Goal: Task Accomplishment & Management: Complete application form

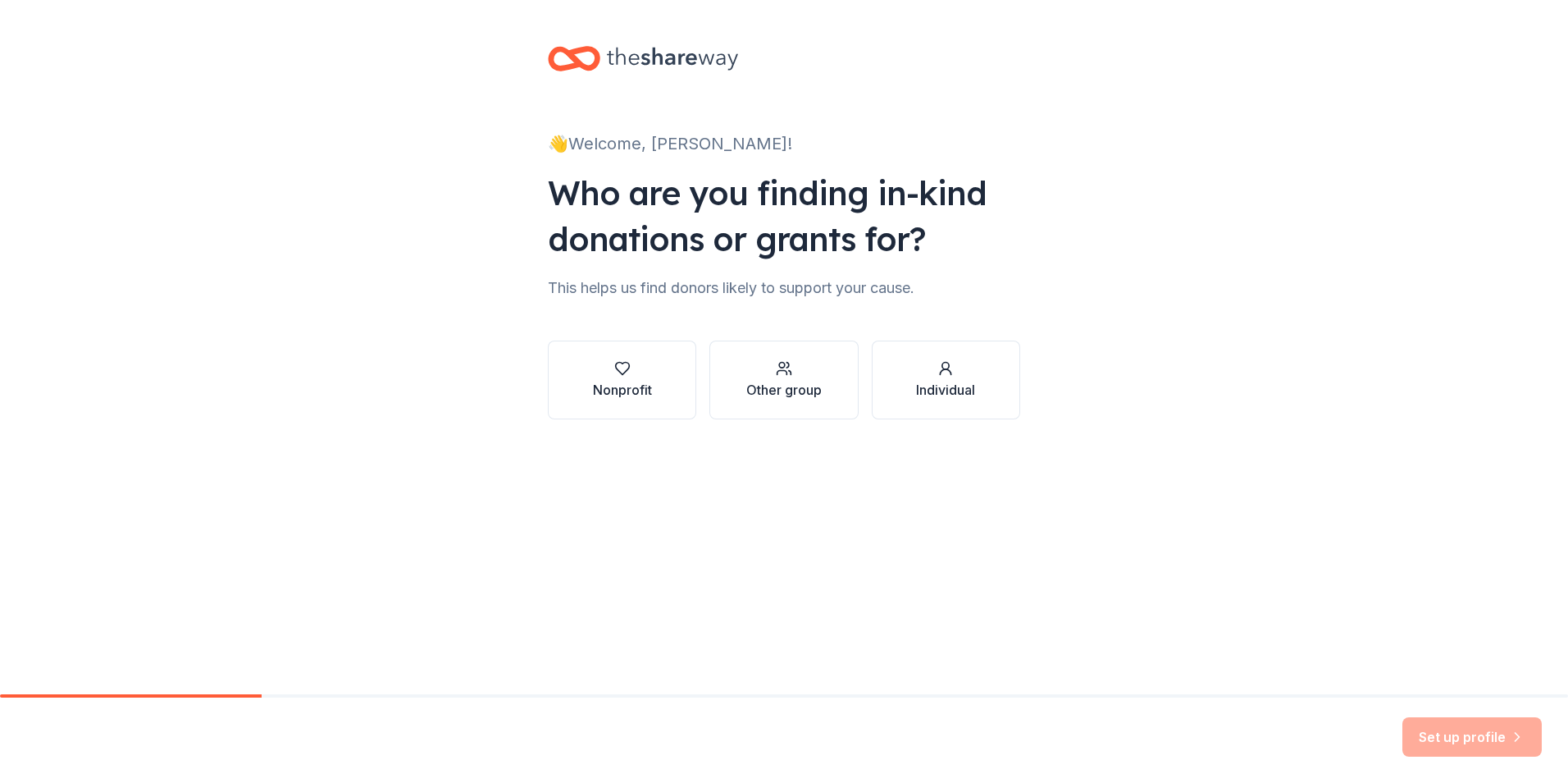
drag, startPoint x: 1071, startPoint y: 75, endPoint x: 156, endPoint y: 85, distance: 915.1
click at [144, 88] on div "👋 Welcome, [PERSON_NAME]! Who are you finding in-kind donations or grants for? …" at bounding box center [784, 249] width 1568 height 498
click at [640, 380] on div "Nonprofit" at bounding box center [623, 389] width 59 height 20
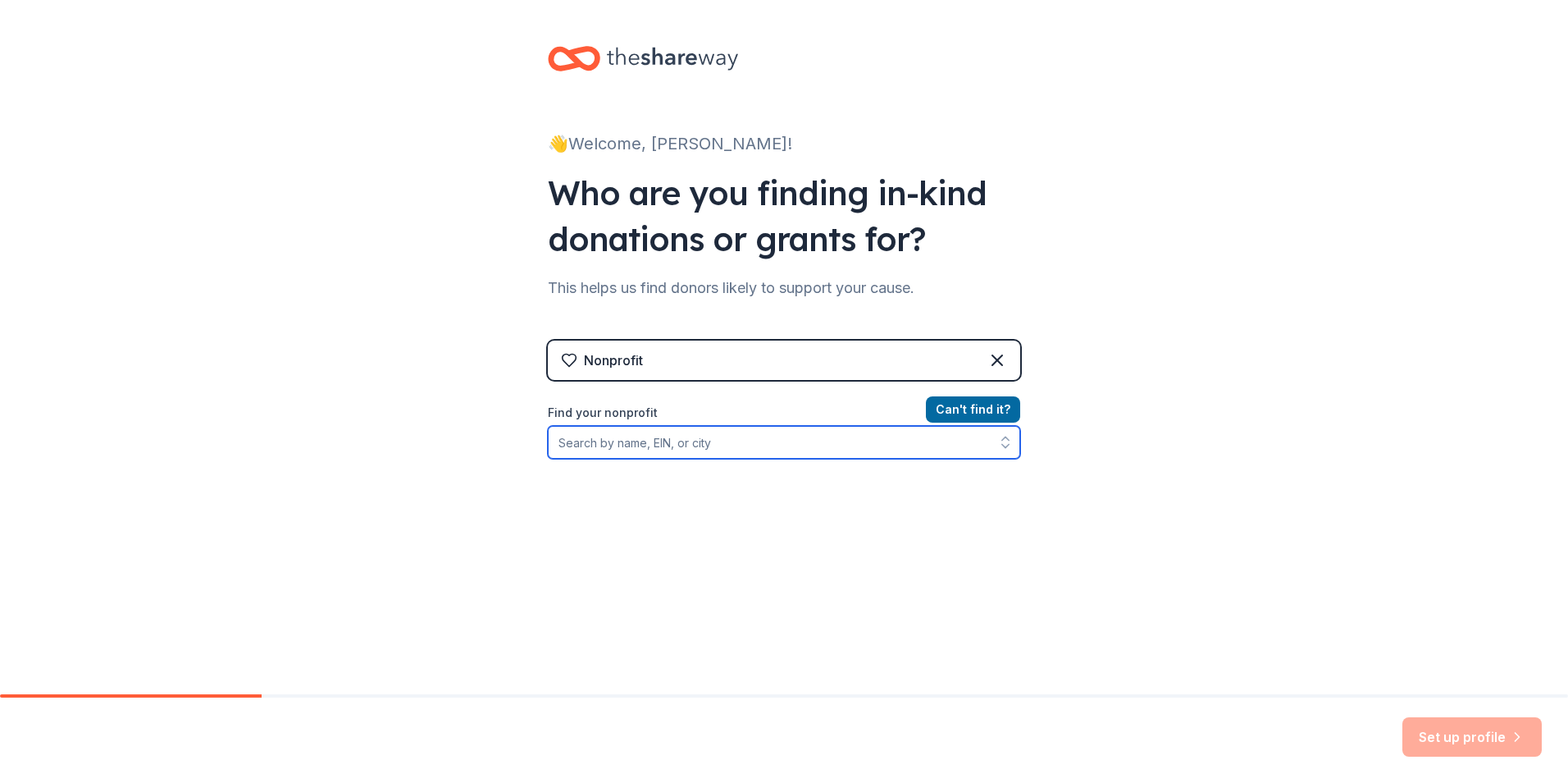
click at [811, 442] on input "Find your nonprofit" at bounding box center [784, 443] width 472 height 33
type input "[US_EMPLOYER_IDENTIFICATION_NUMBER]"
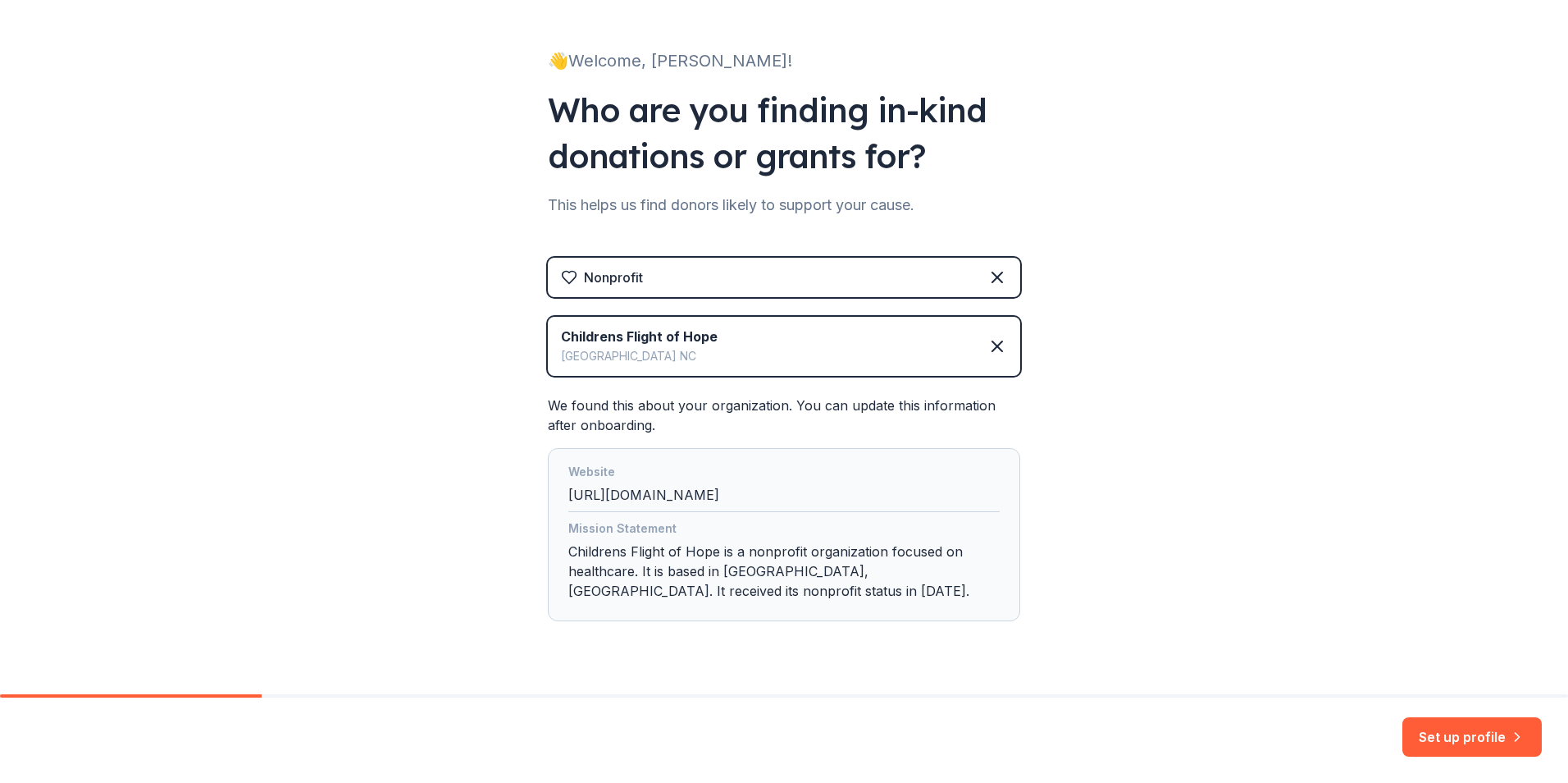
scroll to position [121, 0]
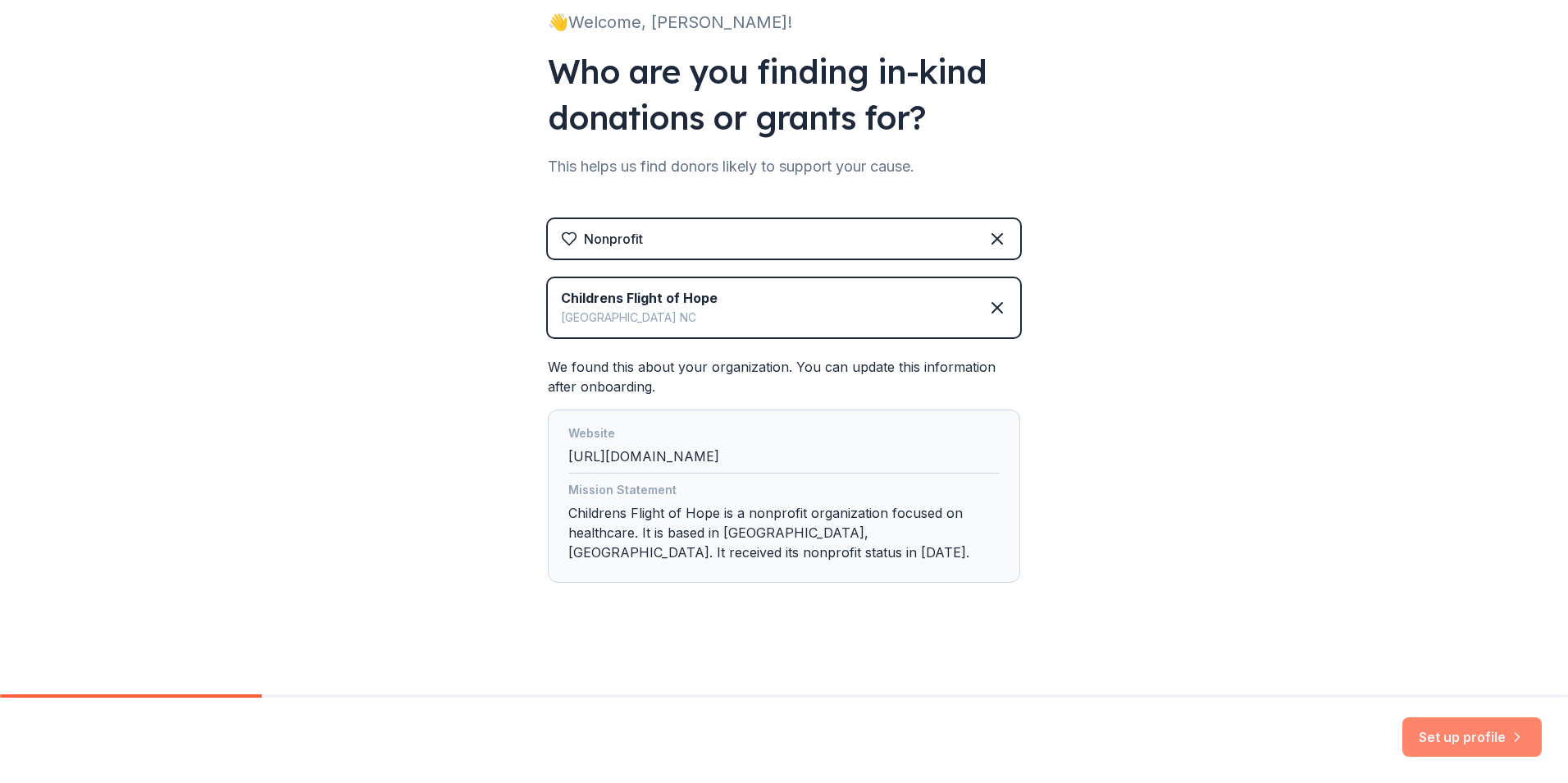
click at [1447, 727] on button "Set up profile" at bounding box center [1472, 736] width 140 height 39
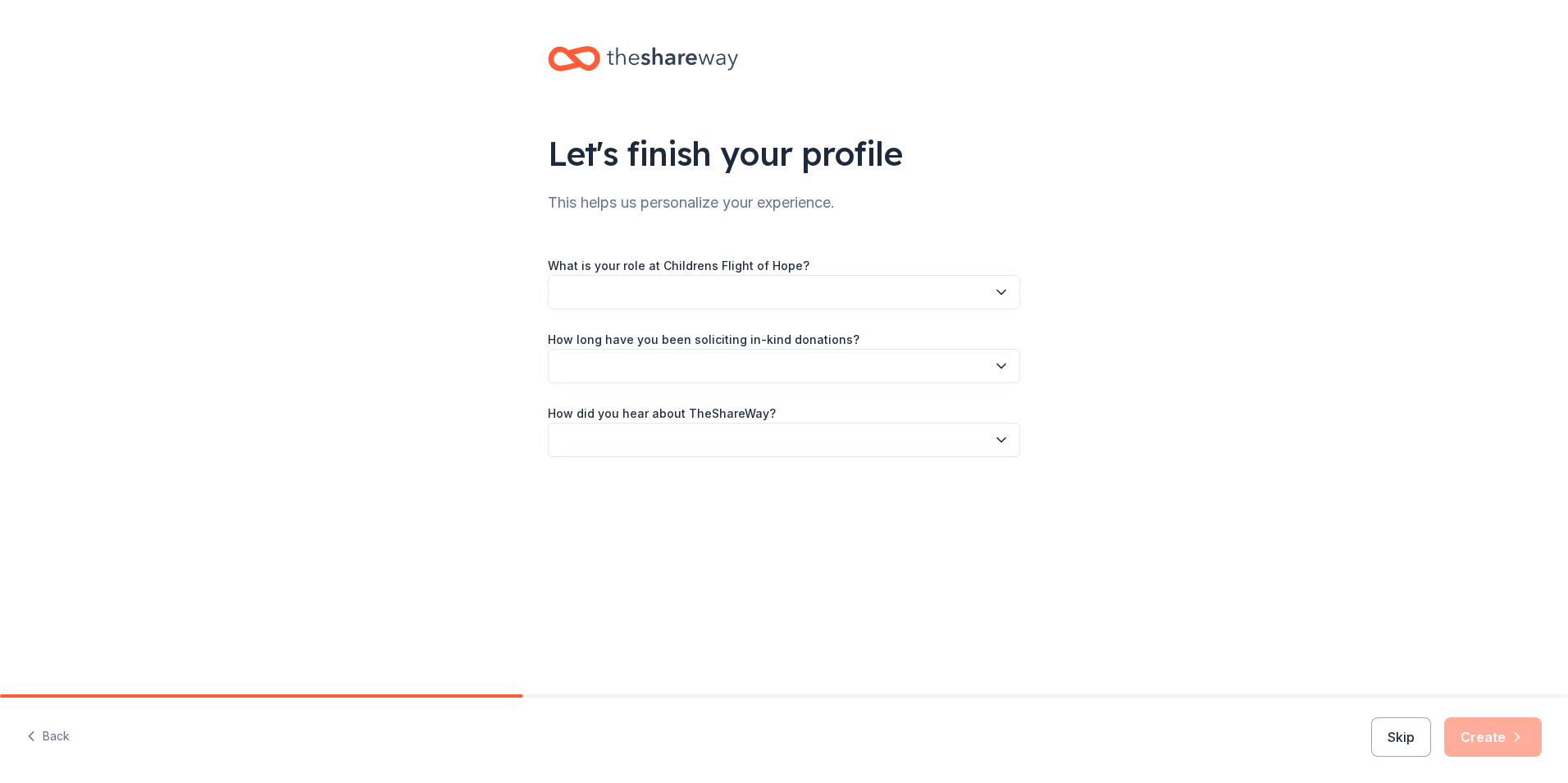
click at [884, 285] on button "button" at bounding box center [784, 292] width 472 height 34
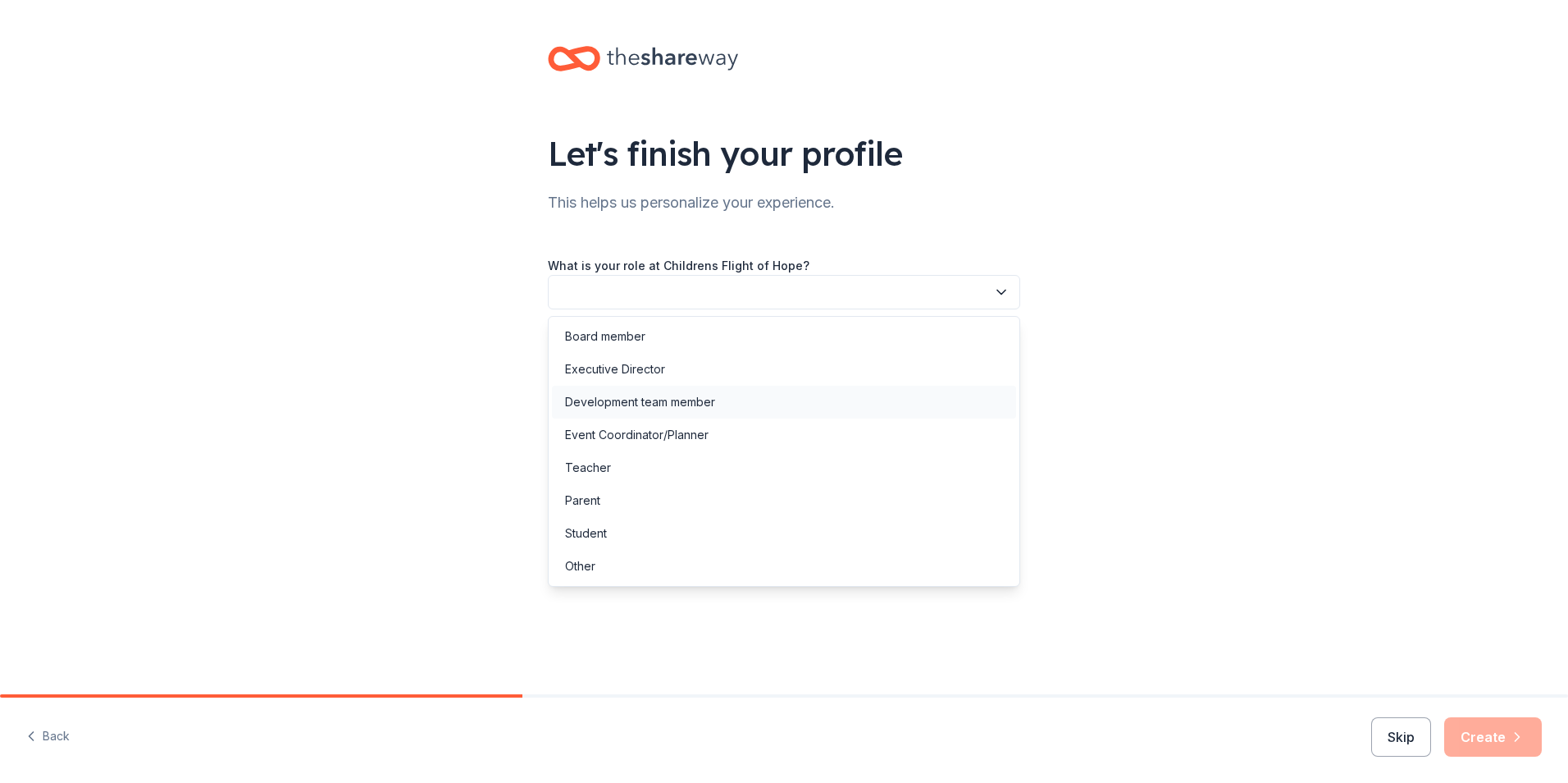
click at [774, 400] on div "Development team member" at bounding box center [784, 402] width 464 height 33
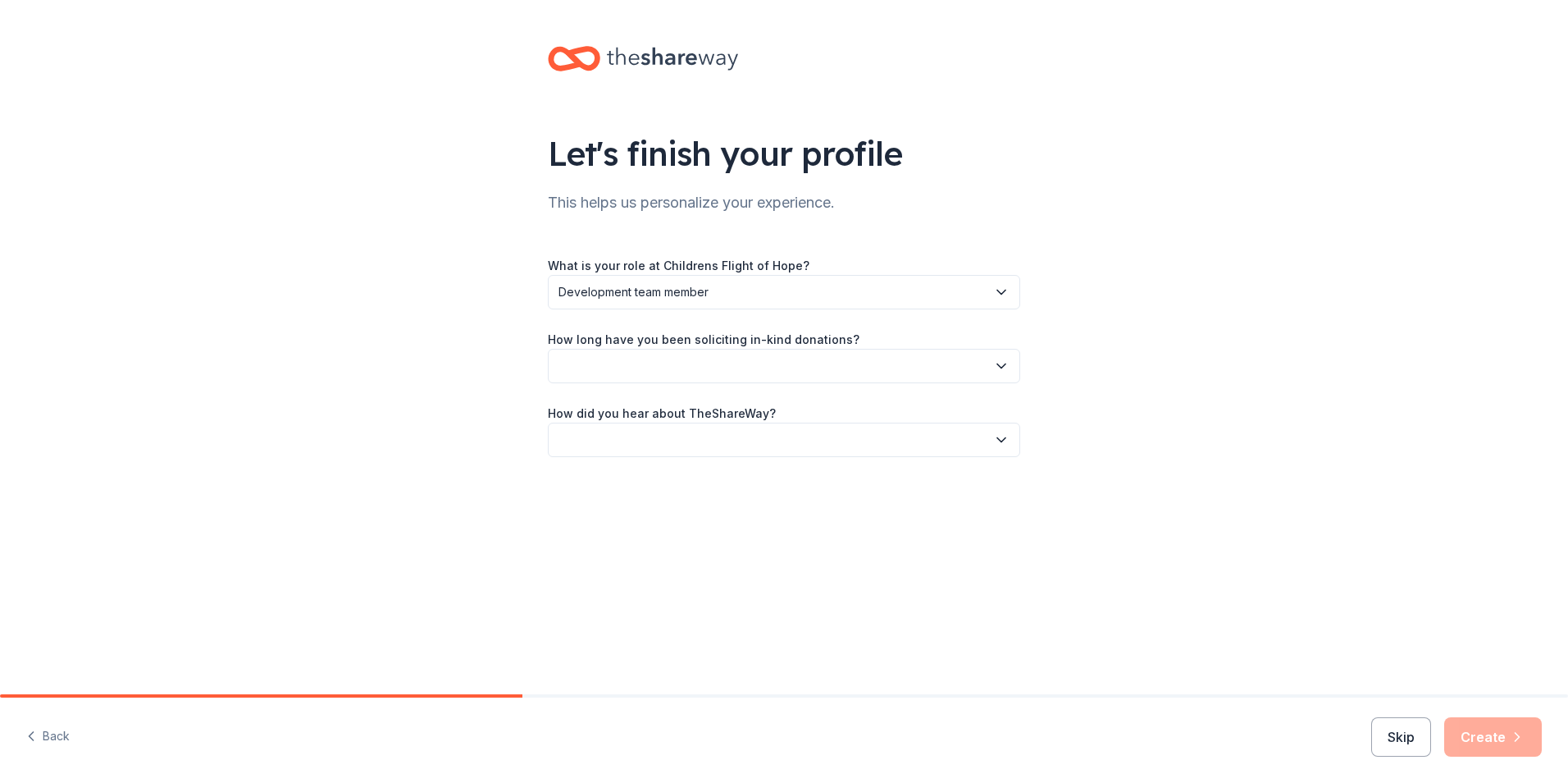
click at [748, 355] on button "button" at bounding box center [784, 365] width 472 height 34
click at [711, 428] on div "1 to 2 years" at bounding box center [784, 443] width 464 height 33
click at [682, 431] on button "button" at bounding box center [784, 439] width 472 height 34
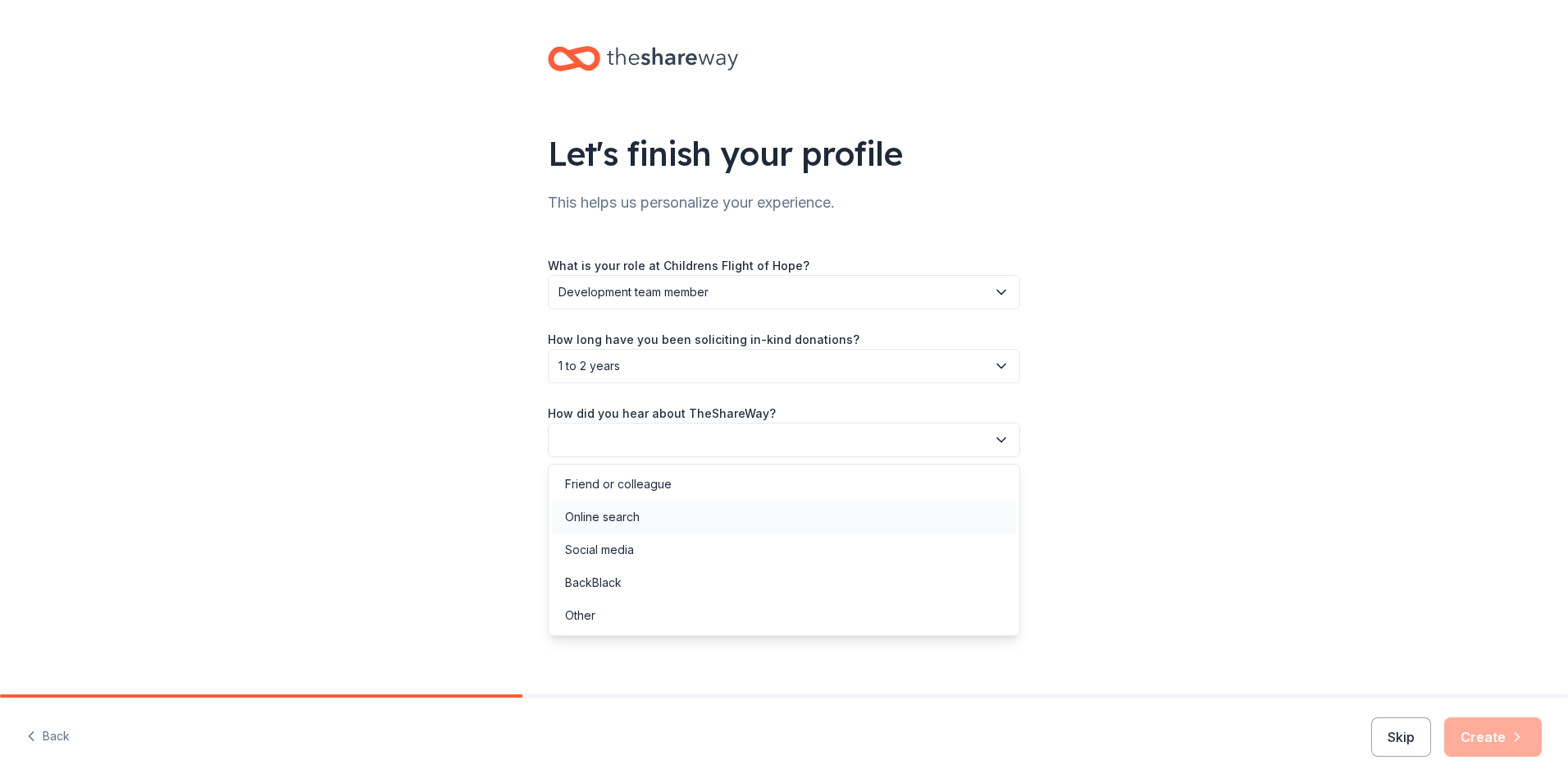
click at [675, 515] on div "Online search" at bounding box center [784, 517] width 464 height 33
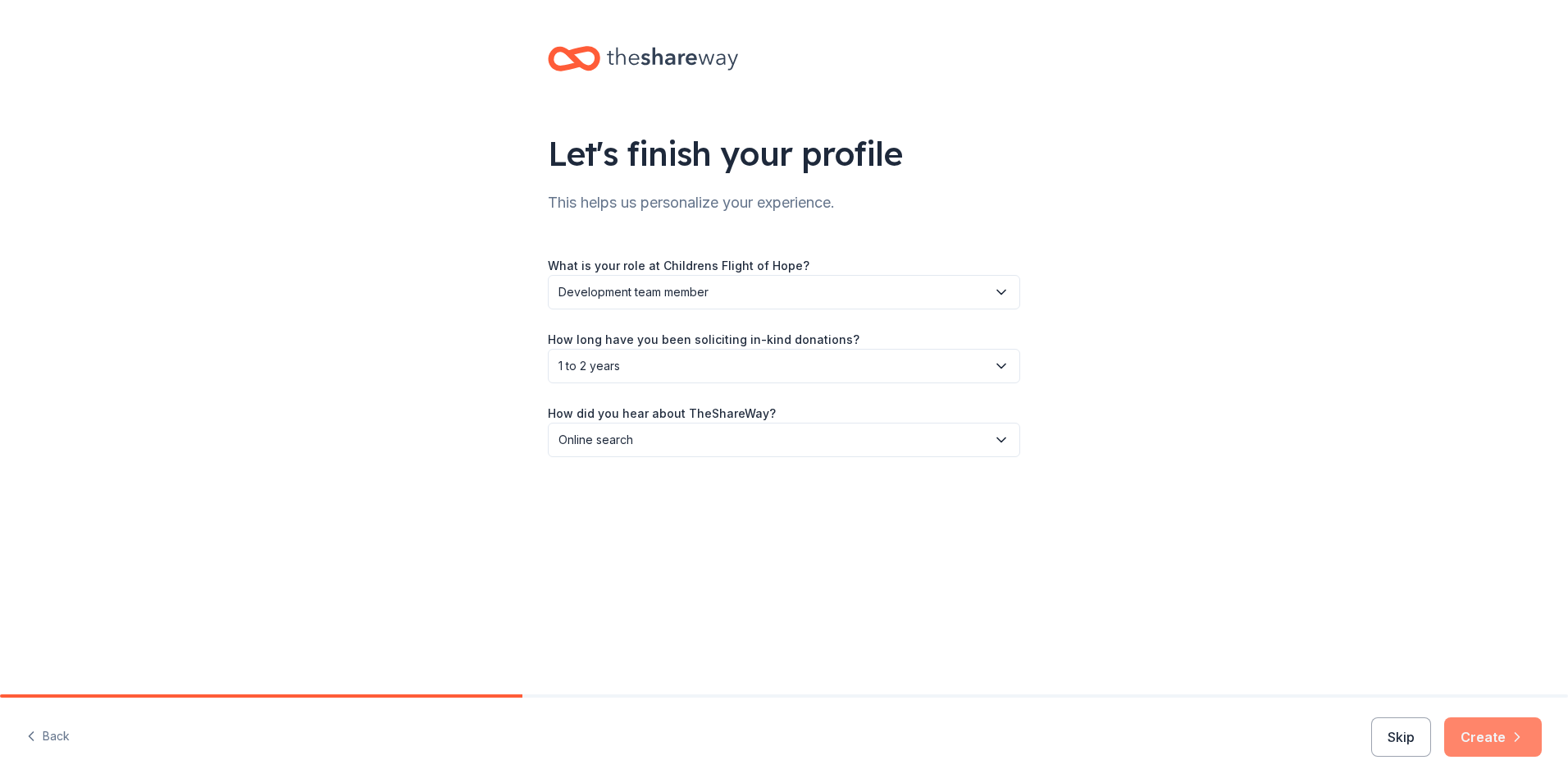
click at [1510, 721] on button "Create" at bounding box center [1493, 736] width 98 height 39
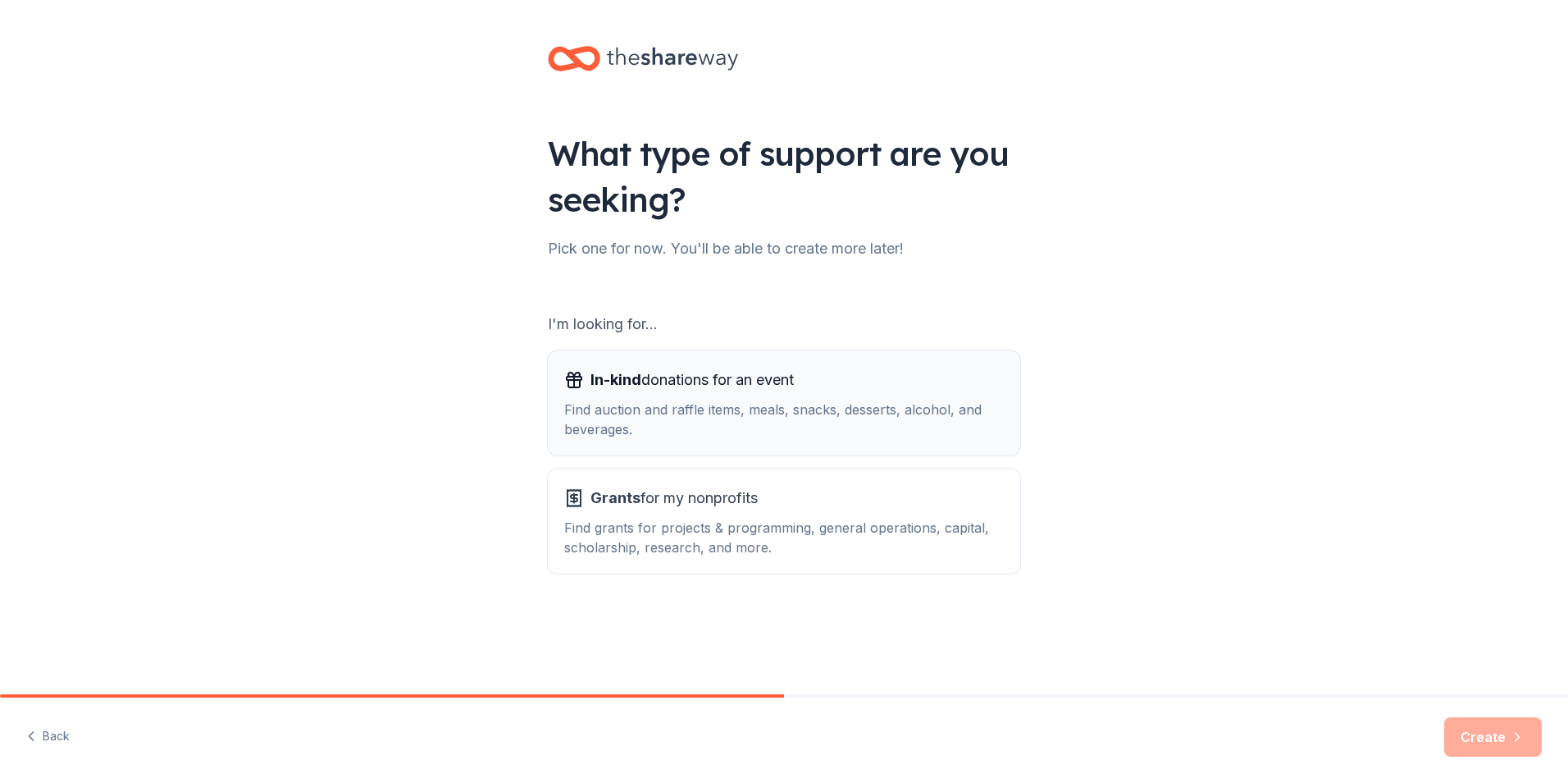
click at [753, 405] on div "Find auction and raffle items, meals, snacks, desserts, alcohol, and beverages." at bounding box center [784, 419] width 440 height 39
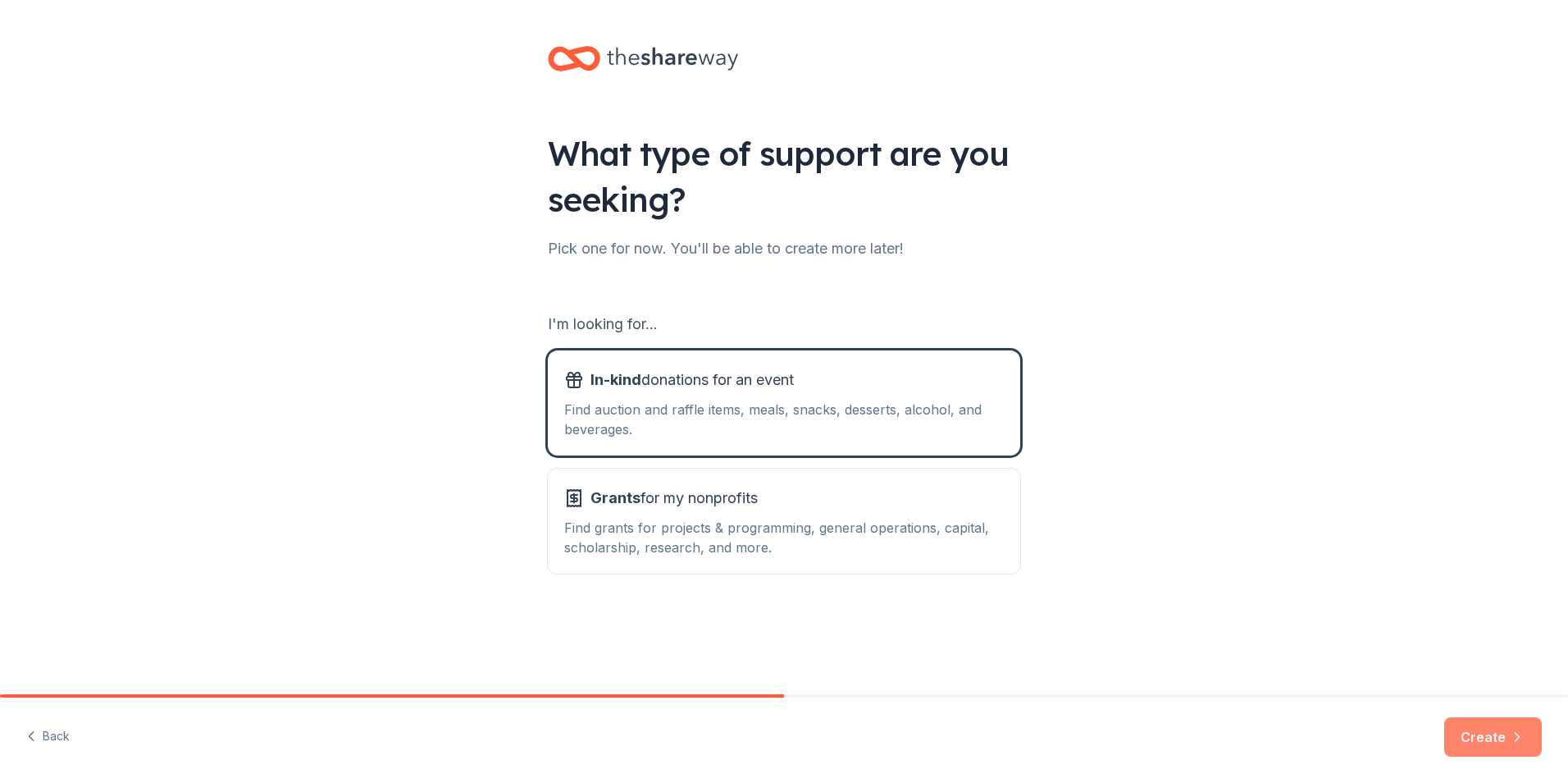
click at [1480, 739] on button "Create" at bounding box center [1493, 736] width 98 height 39
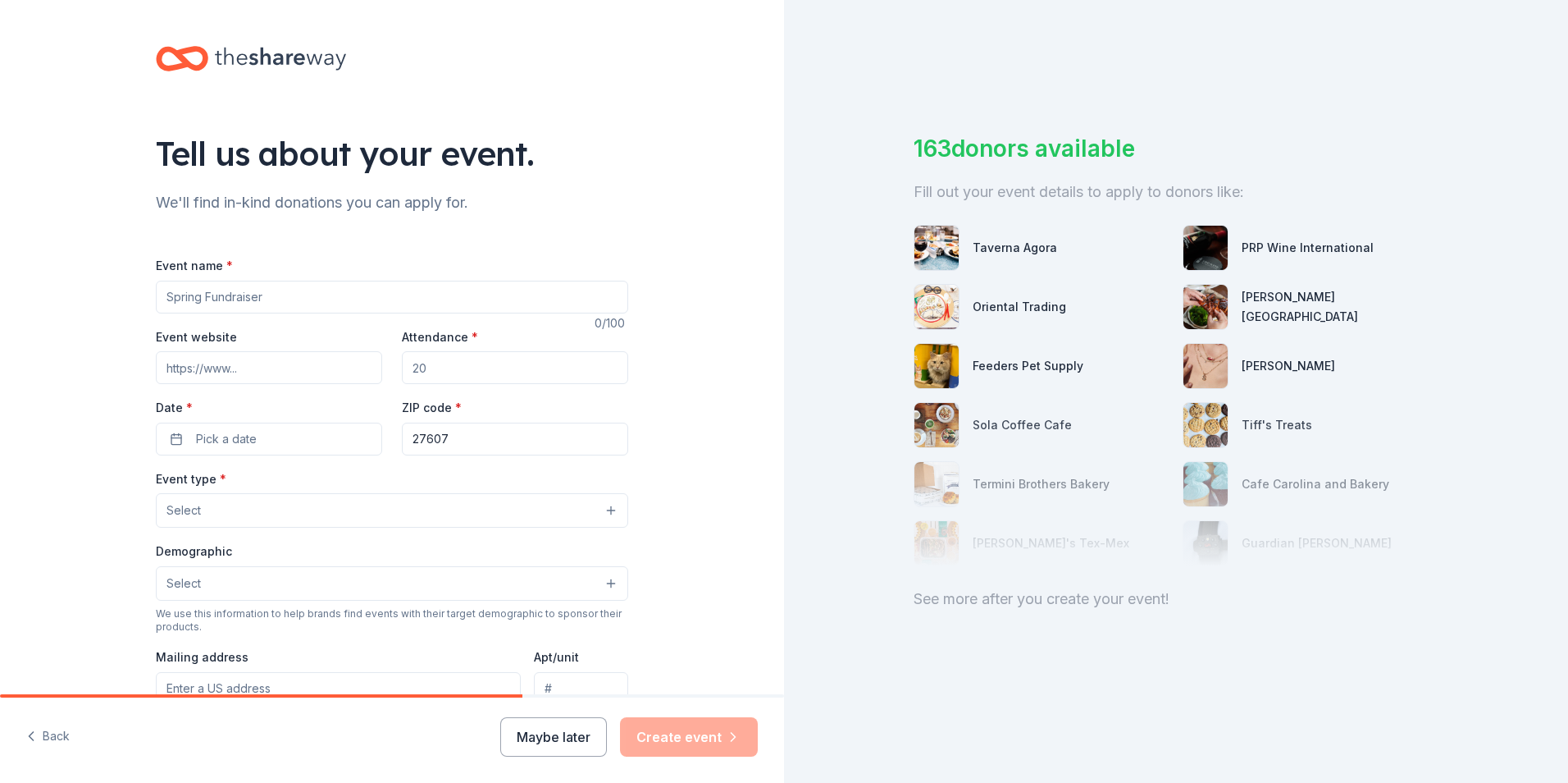
click at [243, 297] on input "Event name *" at bounding box center [392, 297] width 472 height 33
type input "Targeting Hope"
type input "9"
type input ", , ,"
type input "Targeting Hope - Clay Tournament"
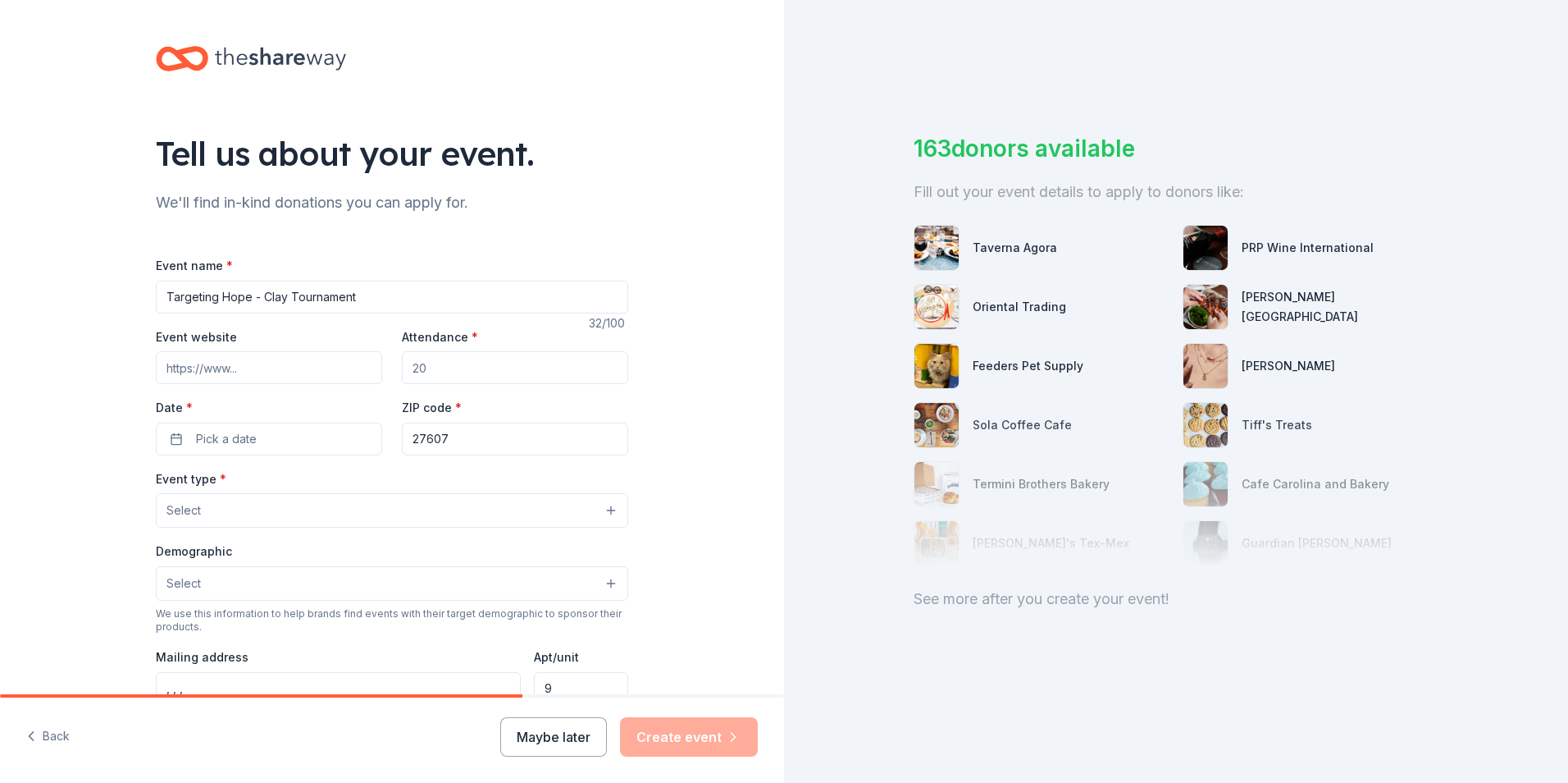
click at [216, 367] on input "Event website" at bounding box center [269, 367] width 226 height 33
paste input "[URL][DOMAIN_NAME]"
type input "[URL][DOMAIN_NAME]"
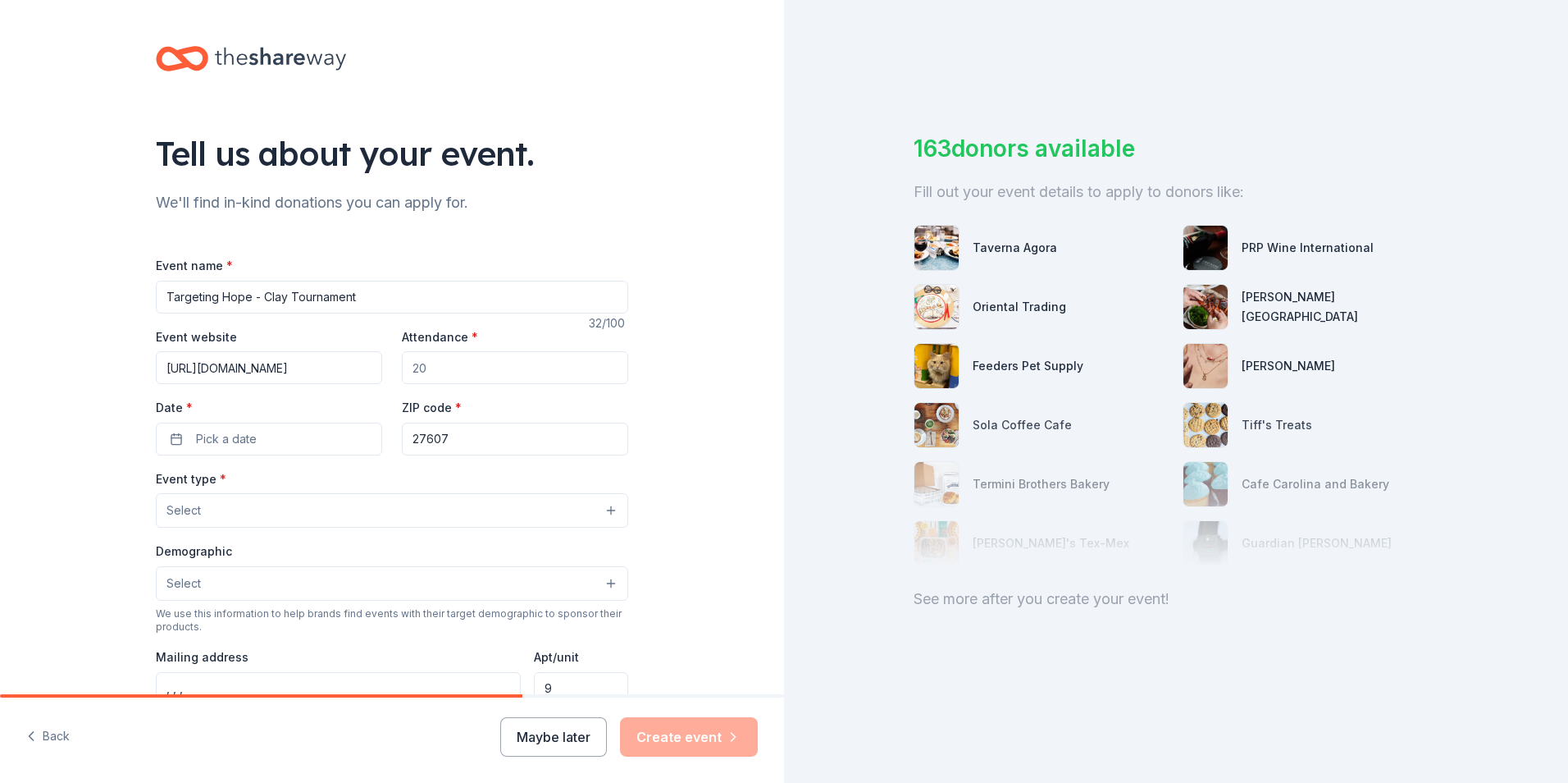
drag, startPoint x: 435, startPoint y: 375, endPoint x: 332, endPoint y: 357, distance: 104.6
click at [332, 357] on div "Event website [URL][DOMAIN_NAME] Attendance * Date * Pick a date ZIP code * 276…" at bounding box center [392, 391] width 472 height 129
type input "8"
type input "100"
click at [263, 436] on button "Pick a date" at bounding box center [269, 439] width 226 height 33
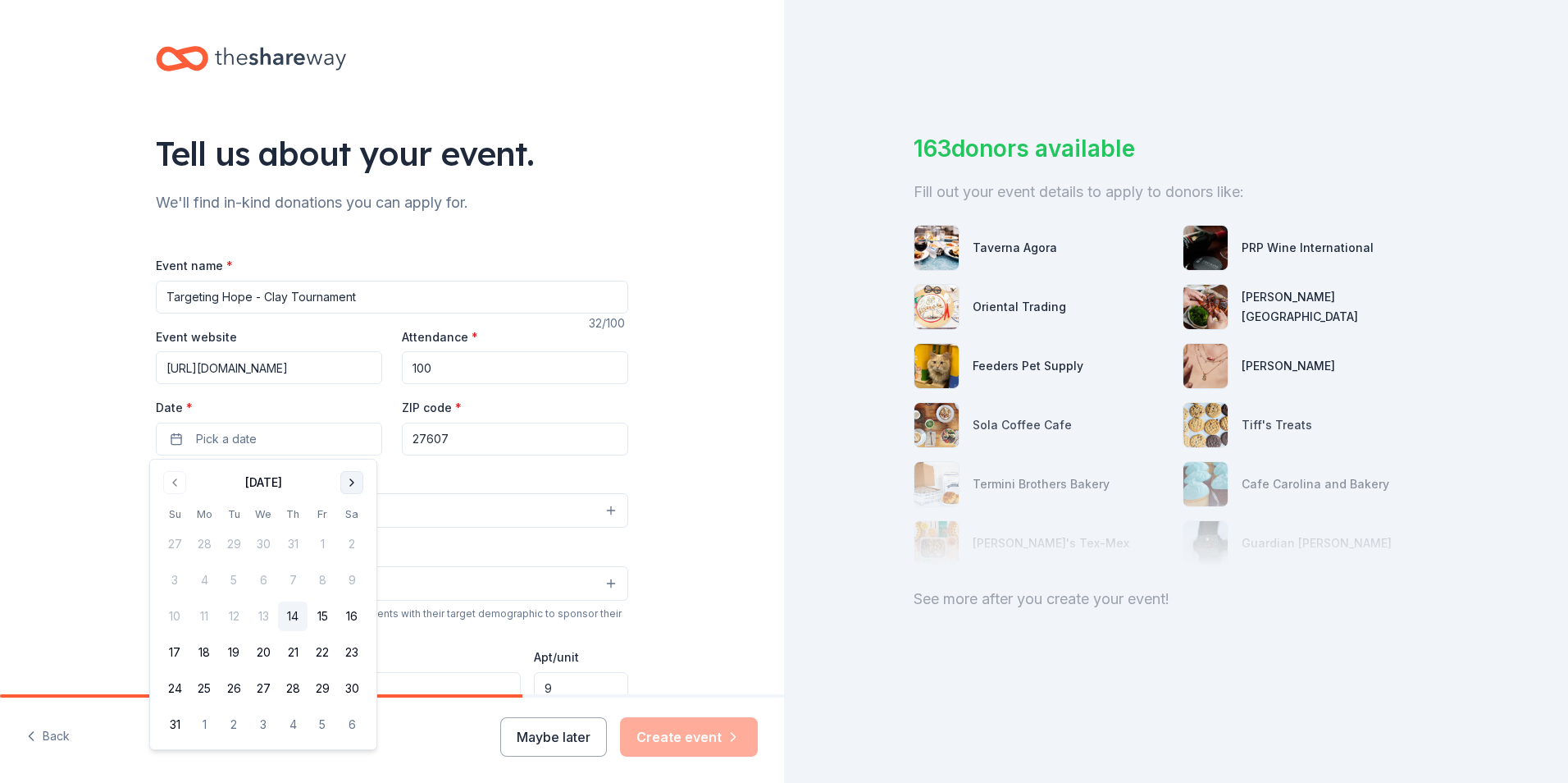
click at [351, 477] on button "Go to next month" at bounding box center [352, 482] width 23 height 23
click at [348, 480] on button "Go to next month" at bounding box center [352, 482] width 23 height 23
click at [320, 616] on button "17" at bounding box center [322, 616] width 30 height 30
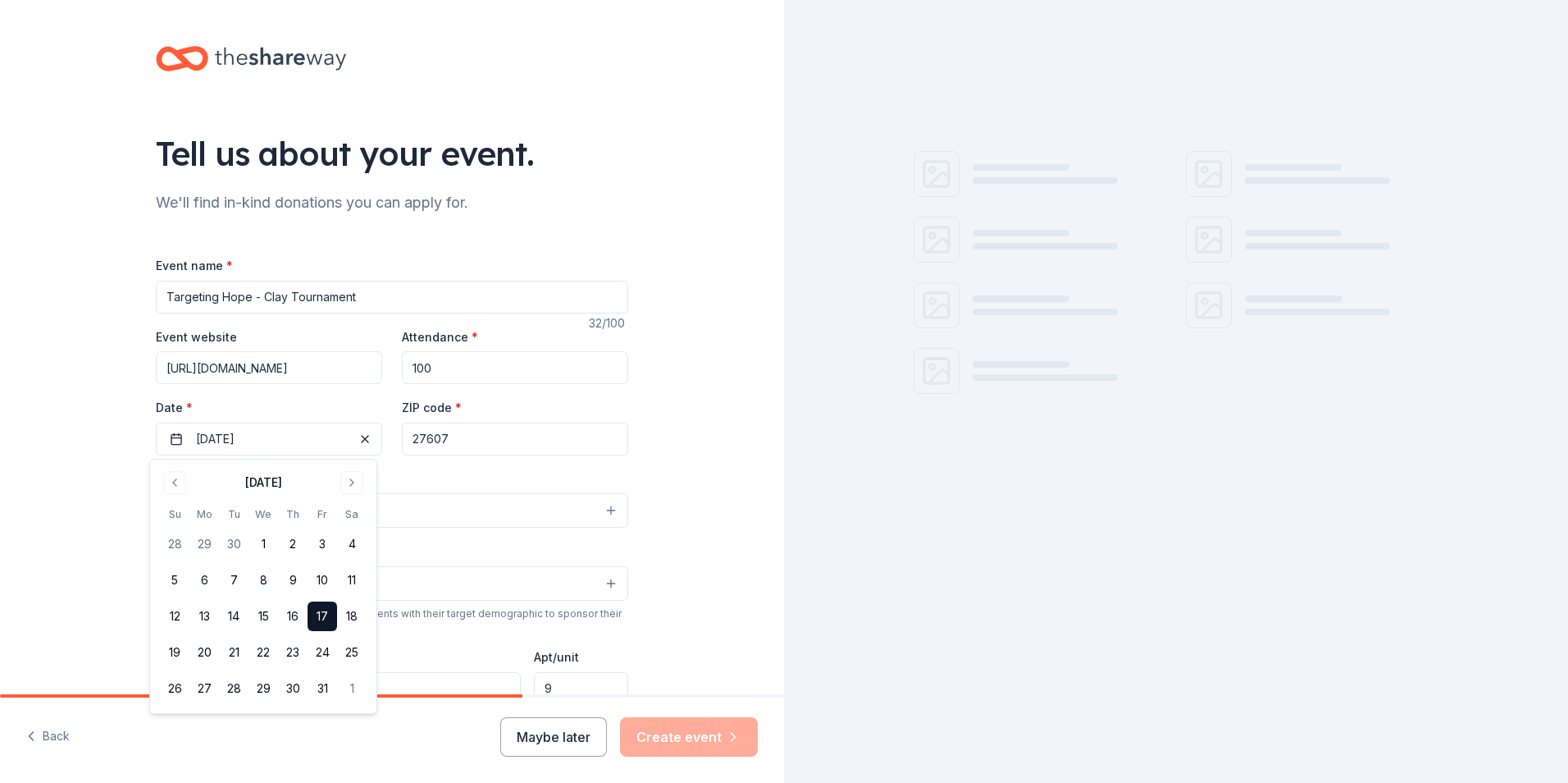
click at [490, 443] on input "27607" at bounding box center [515, 439] width 226 height 33
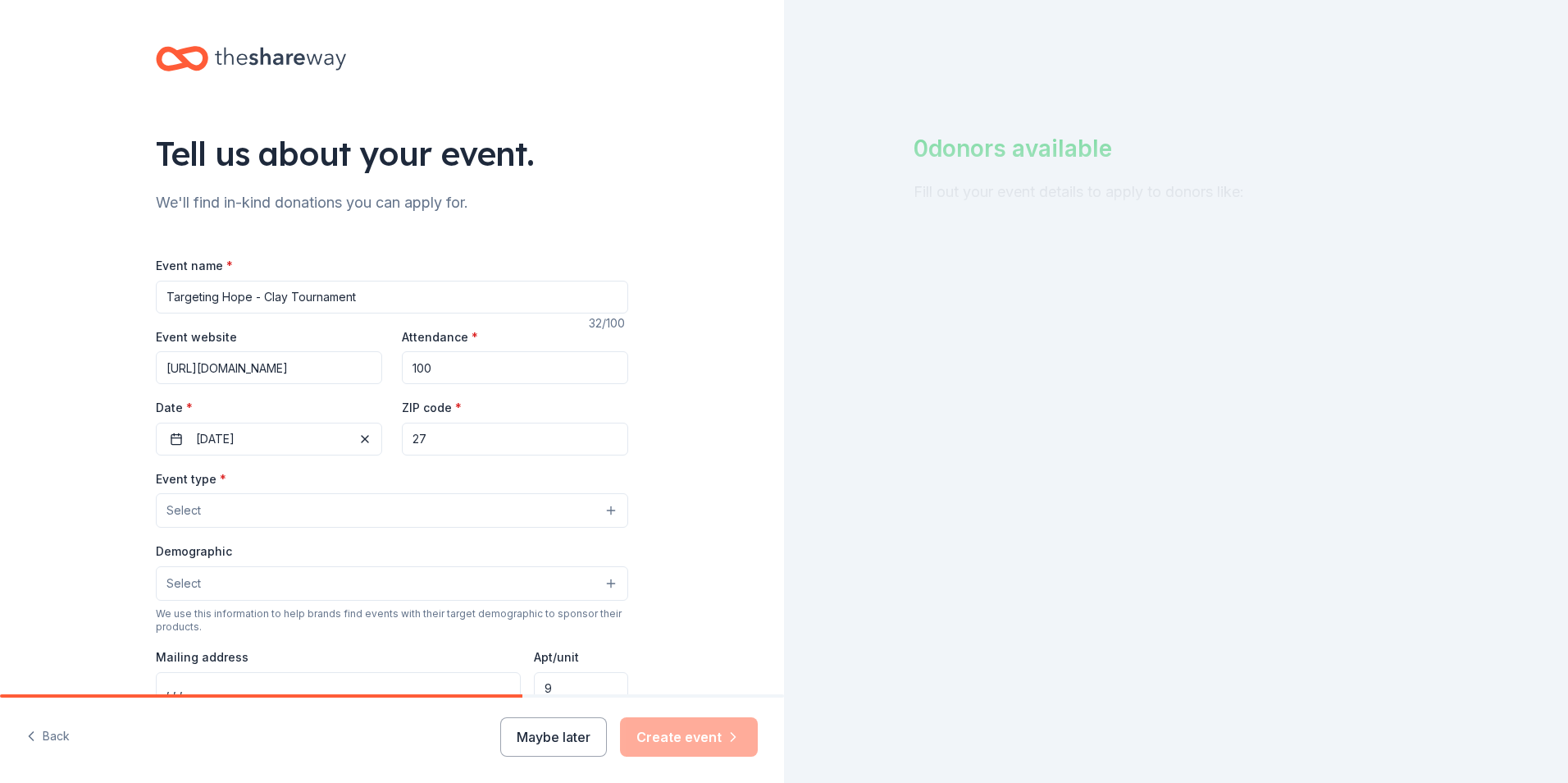
type input "2"
type input "76262"
click at [222, 512] on button "Select" at bounding box center [392, 510] width 472 height 34
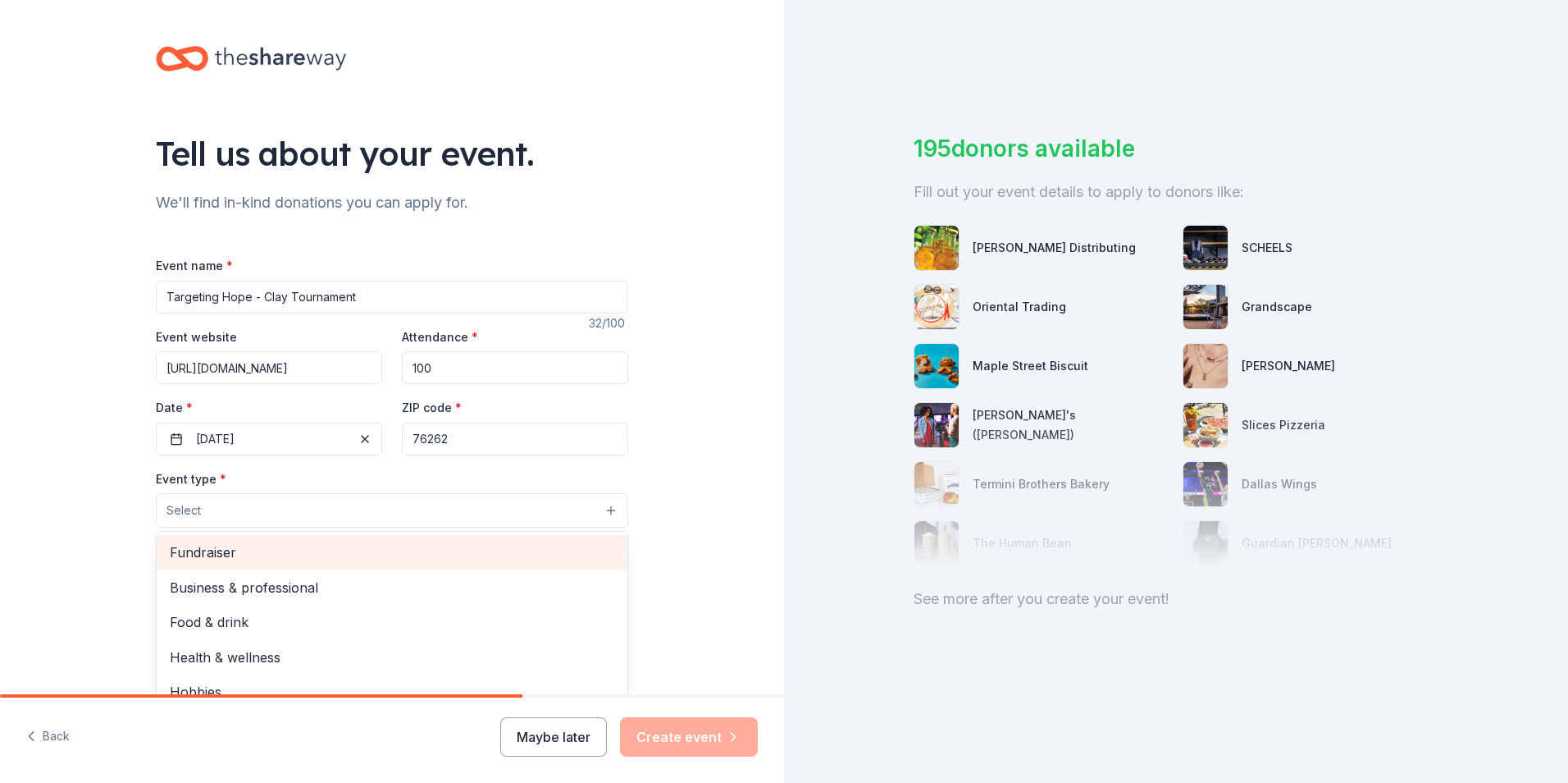
click at [222, 546] on span "Fundraiser" at bounding box center [392, 552] width 444 height 21
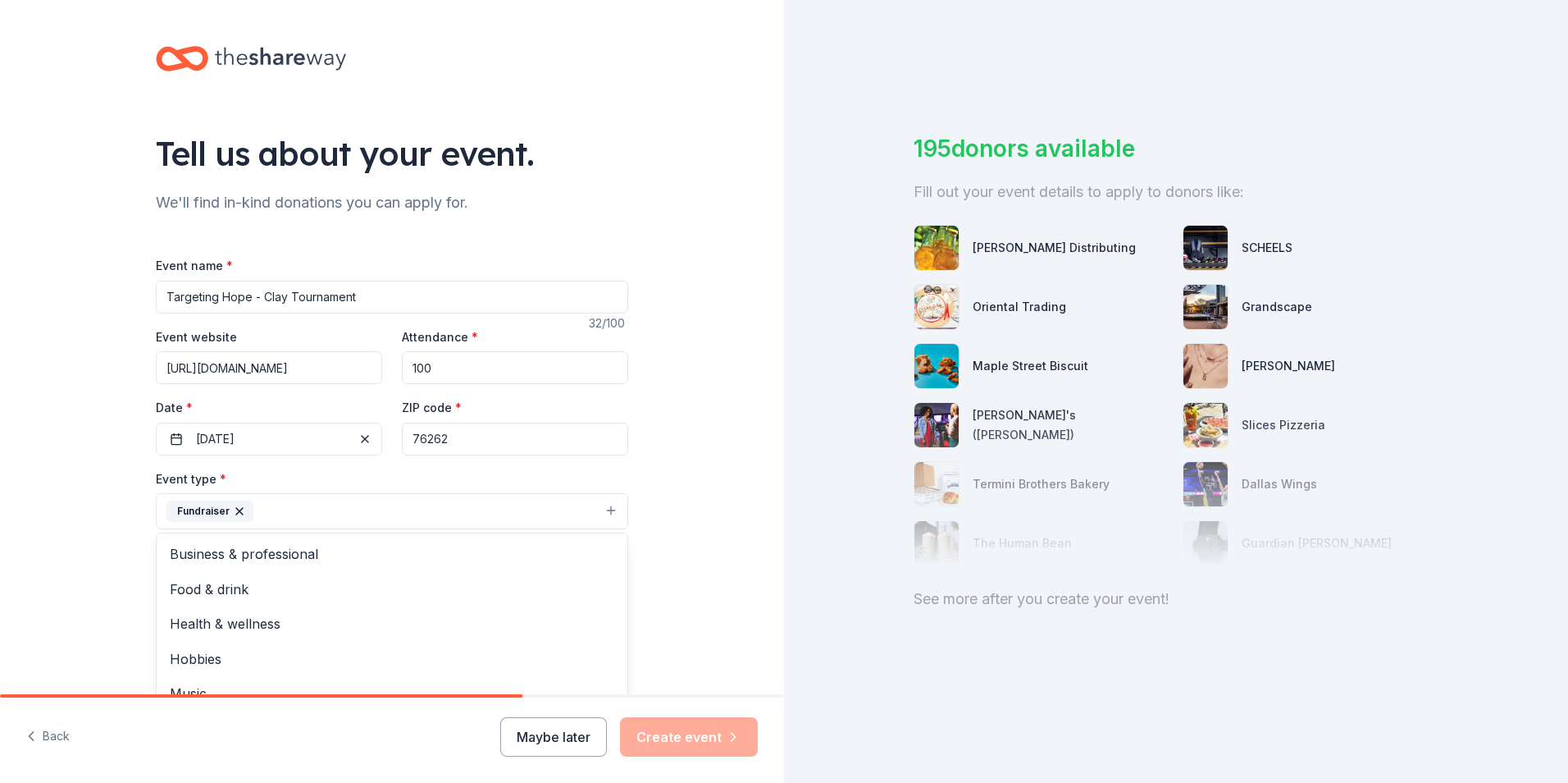
click at [699, 563] on div "Tell us about your event. We'll find in-kind donations you can apply for. Event…" at bounding box center [392, 546] width 784 height 1094
click at [455, 587] on button "Select" at bounding box center [392, 584] width 472 height 34
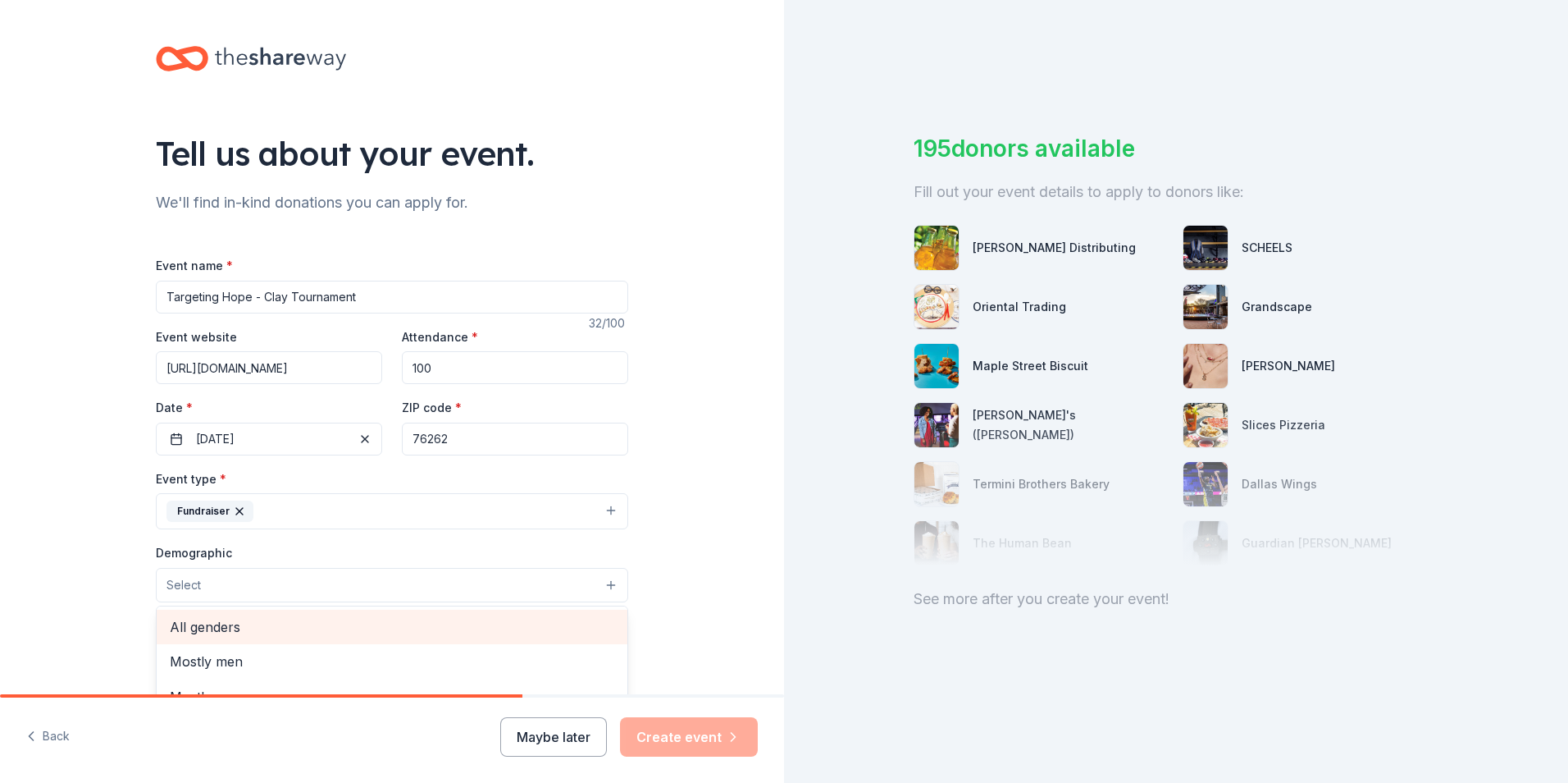
click at [509, 635] on span "All genders" at bounding box center [392, 627] width 444 height 21
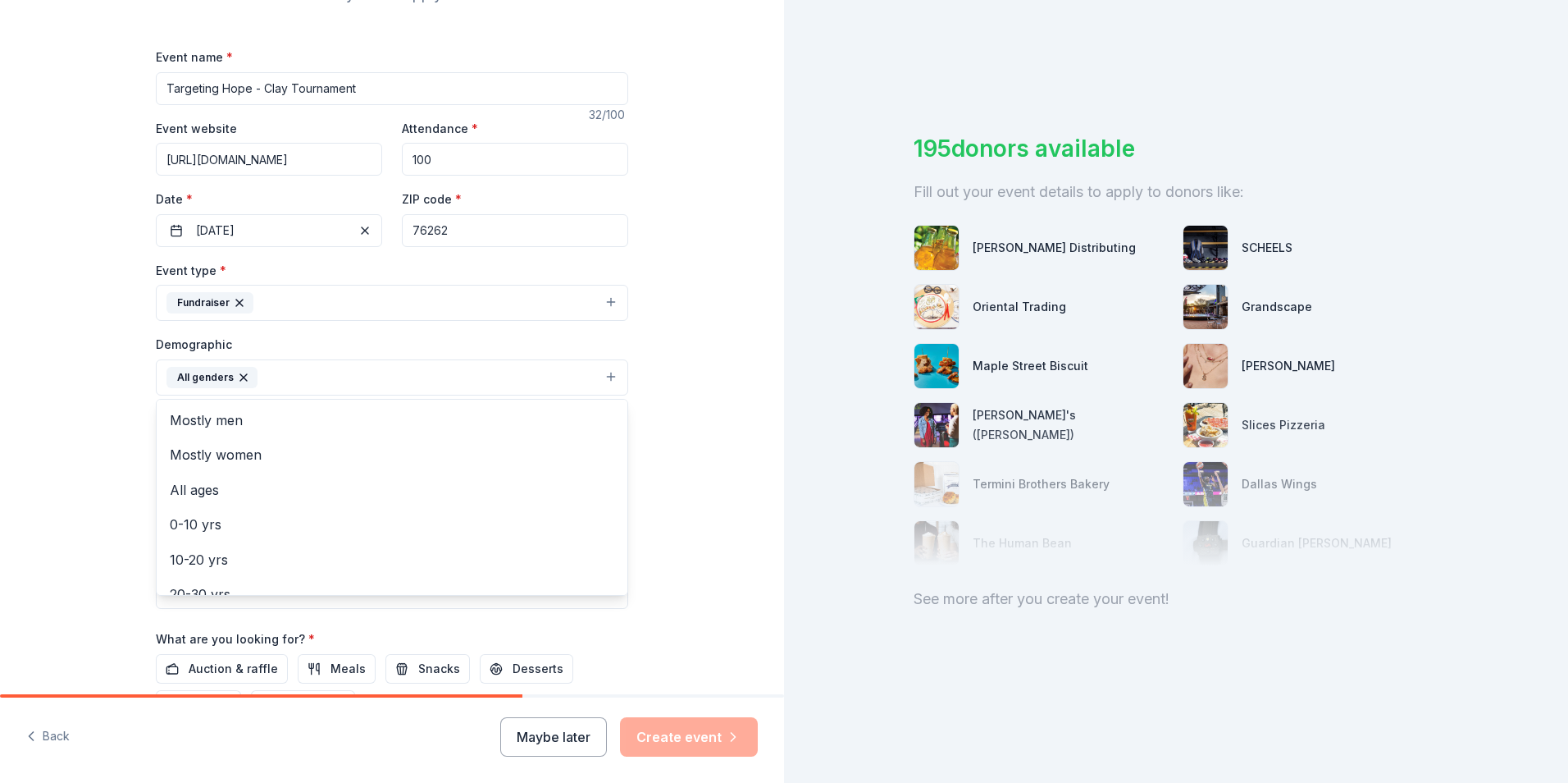
scroll to position [252, 0]
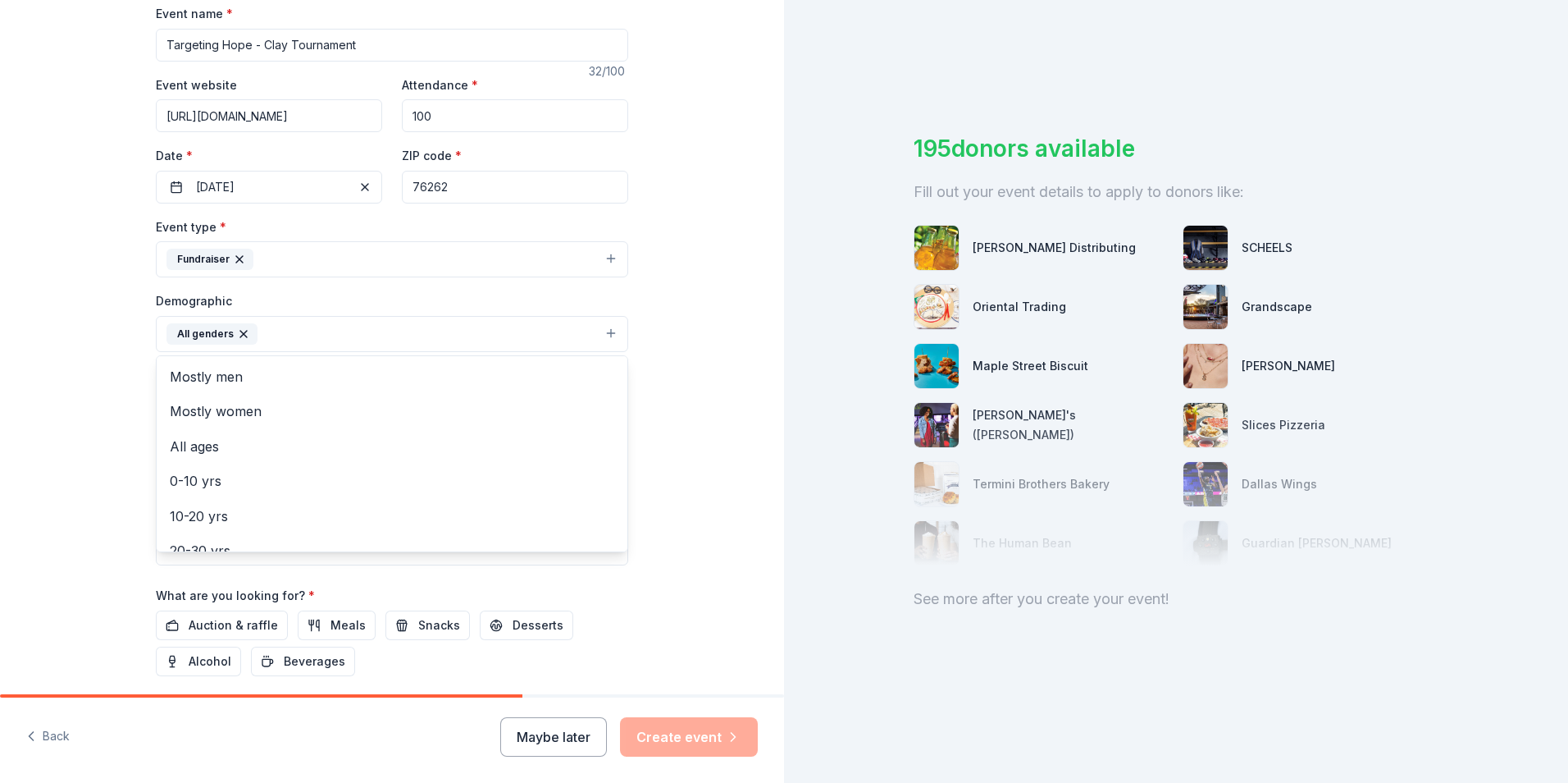
click at [685, 536] on div "Tell us about your event. We'll find in-kind donations you can apply for. Event…" at bounding box center [392, 295] width 784 height 1096
click at [330, 432] on input ", , ," at bounding box center [339, 440] width 365 height 33
type input ","
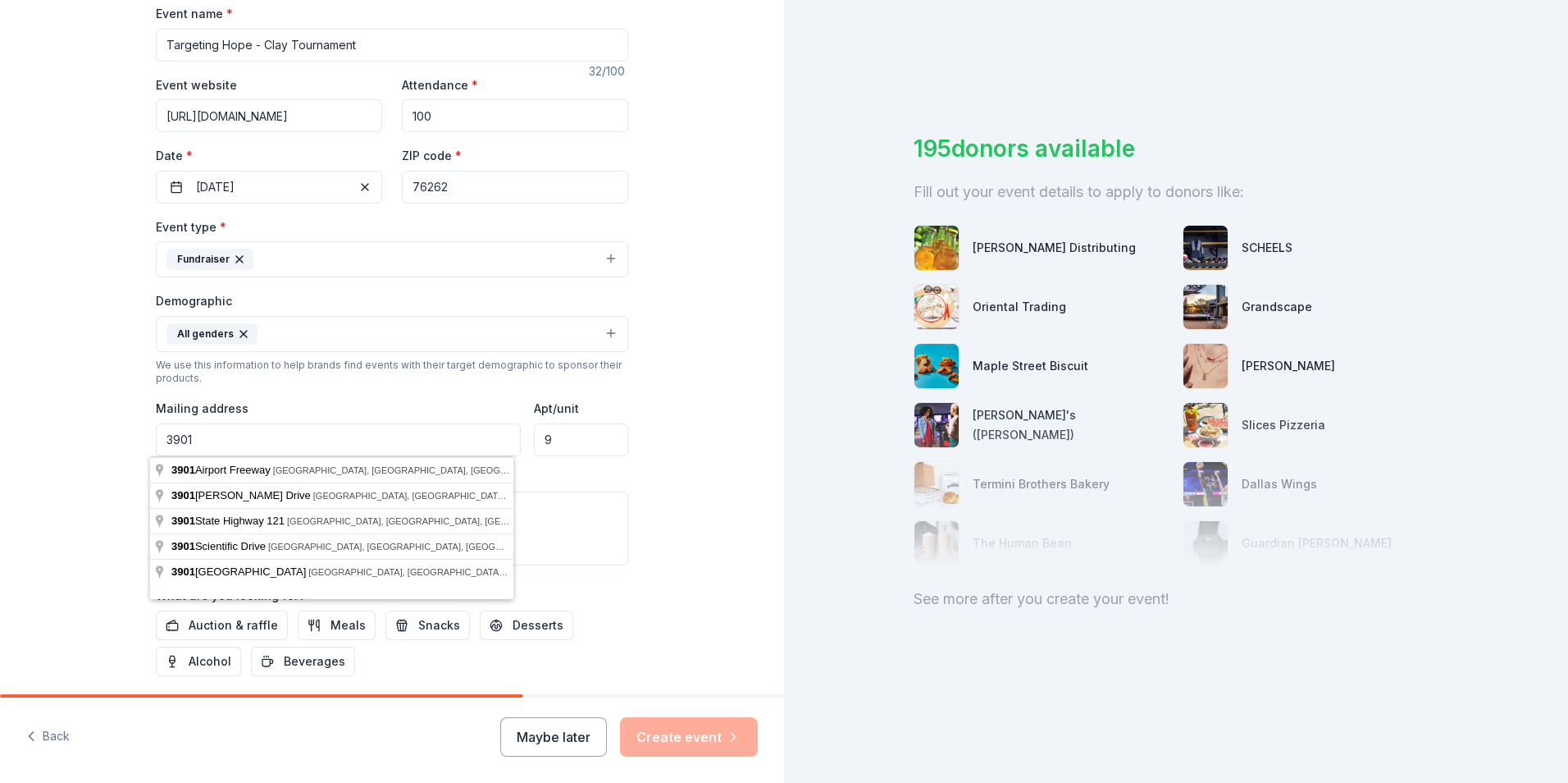
type input "[STREET_ADDRESS]"
click at [576, 440] on input "9" at bounding box center [581, 440] width 94 height 33
click at [317, 443] on input "[STREET_ADDRESS]" at bounding box center [339, 440] width 365 height 33
click at [744, 544] on div "Tell us about your event. We'll find in-kind donations you can apply for. Event…" at bounding box center [392, 295] width 784 height 1096
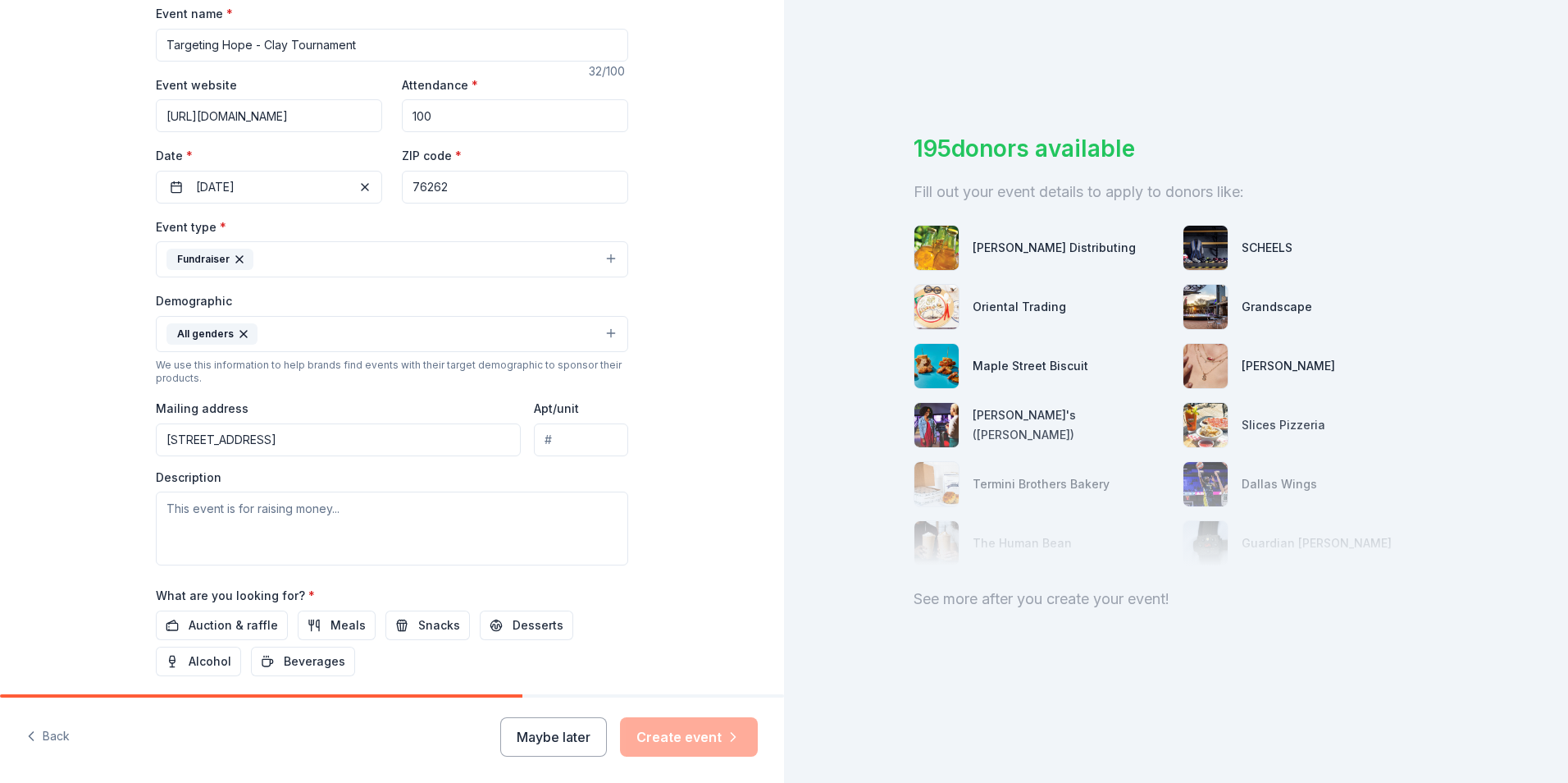
click at [316, 440] on input "[STREET_ADDRESS]" at bounding box center [339, 440] width 365 height 33
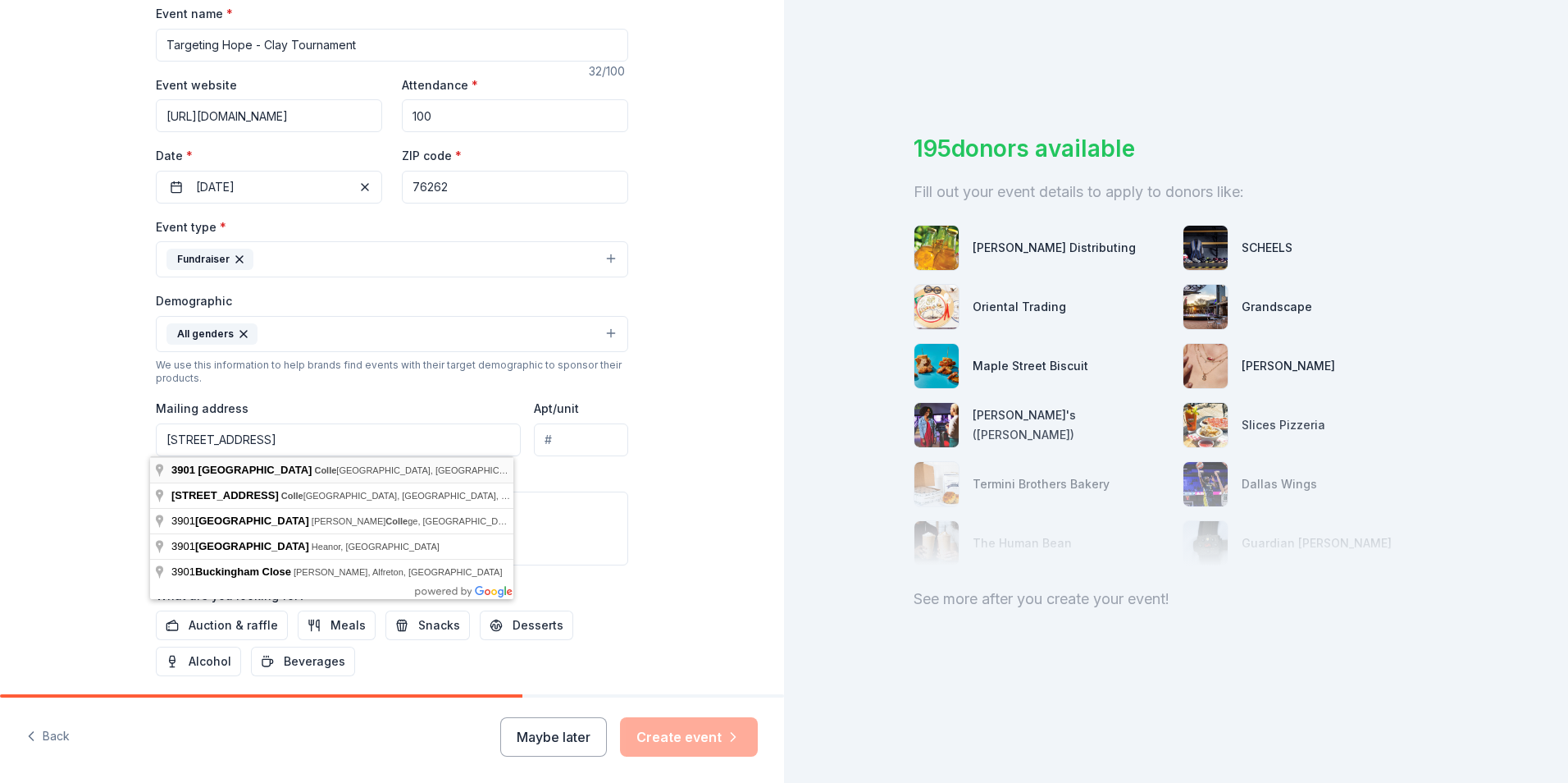
type input "[STREET_ADDRESS]"
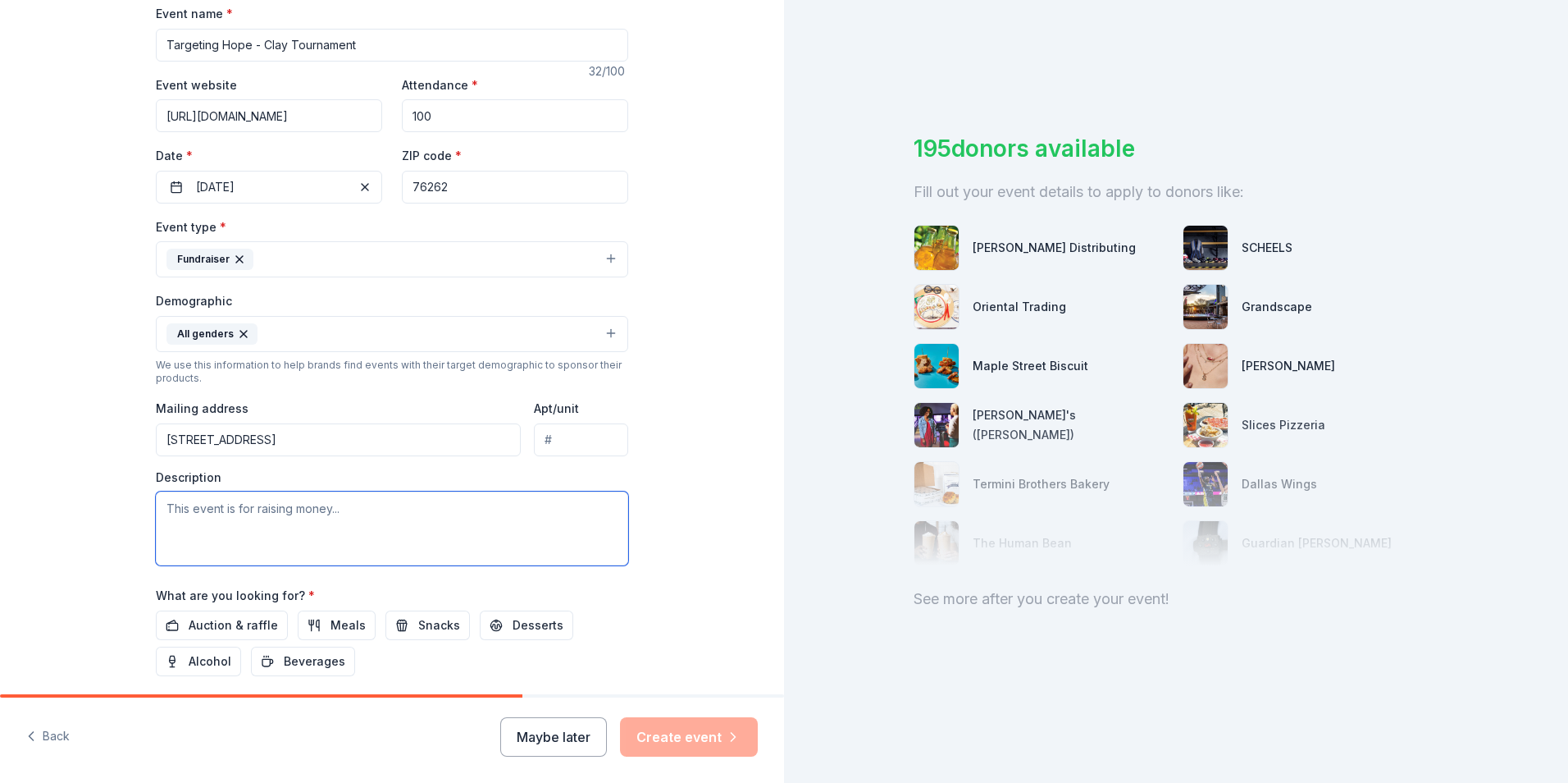
click at [293, 512] on textarea at bounding box center [392, 528] width 472 height 74
click at [246, 516] on textarea at bounding box center [392, 528] width 472 height 74
type textarea "W"
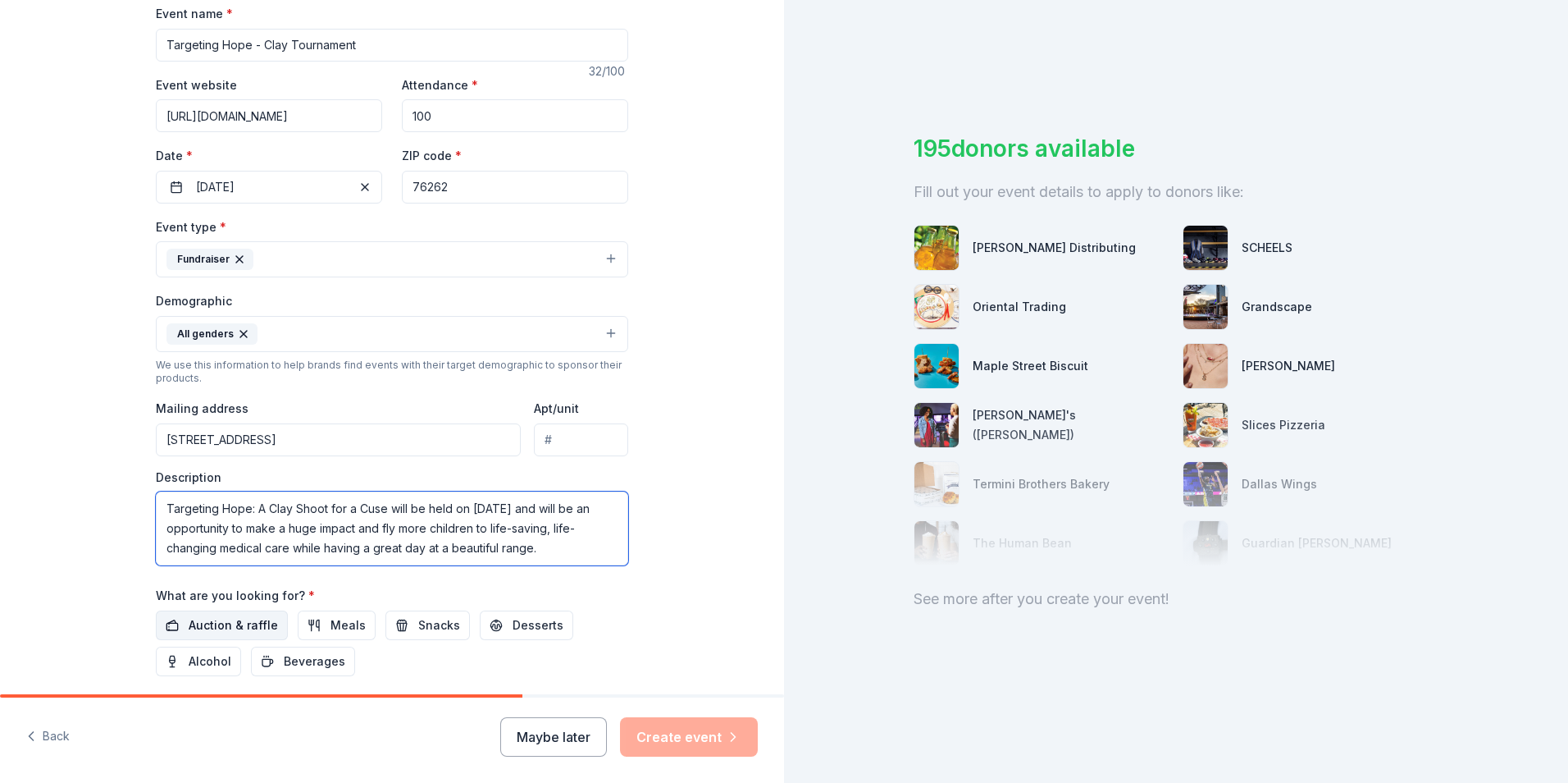
type textarea "Targeting Hope: A Clay Shoot for a Cuse will be held on [DATE] and will be an o…"
click at [248, 624] on span "Auction & raffle" at bounding box center [233, 625] width 89 height 20
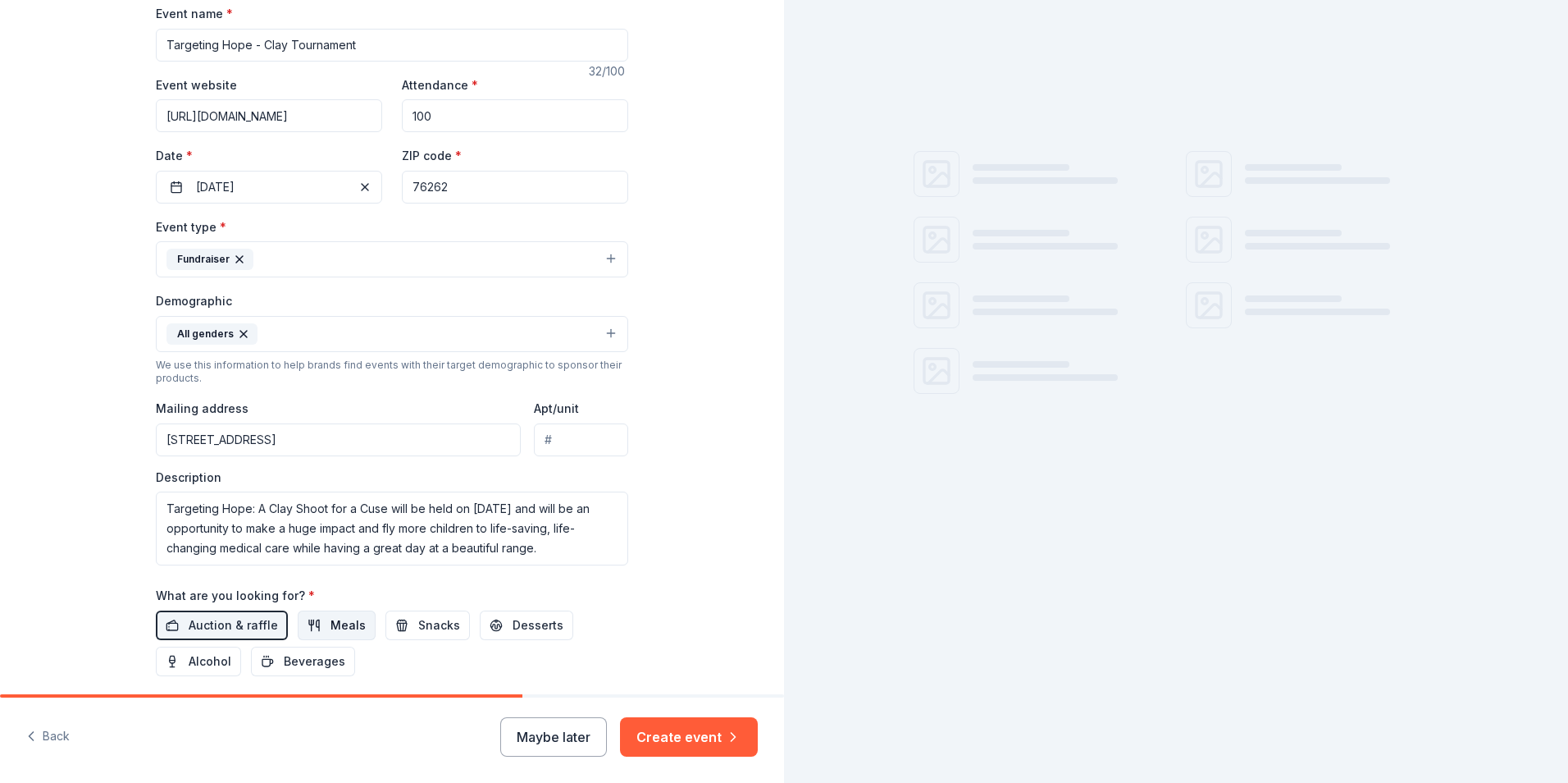
click at [314, 619] on button "Meals" at bounding box center [336, 625] width 78 height 30
click at [421, 622] on span "Snacks" at bounding box center [439, 625] width 42 height 20
click at [512, 620] on span "Desserts" at bounding box center [538, 625] width 51 height 20
click at [208, 663] on span "Alcohol" at bounding box center [209, 661] width 43 height 20
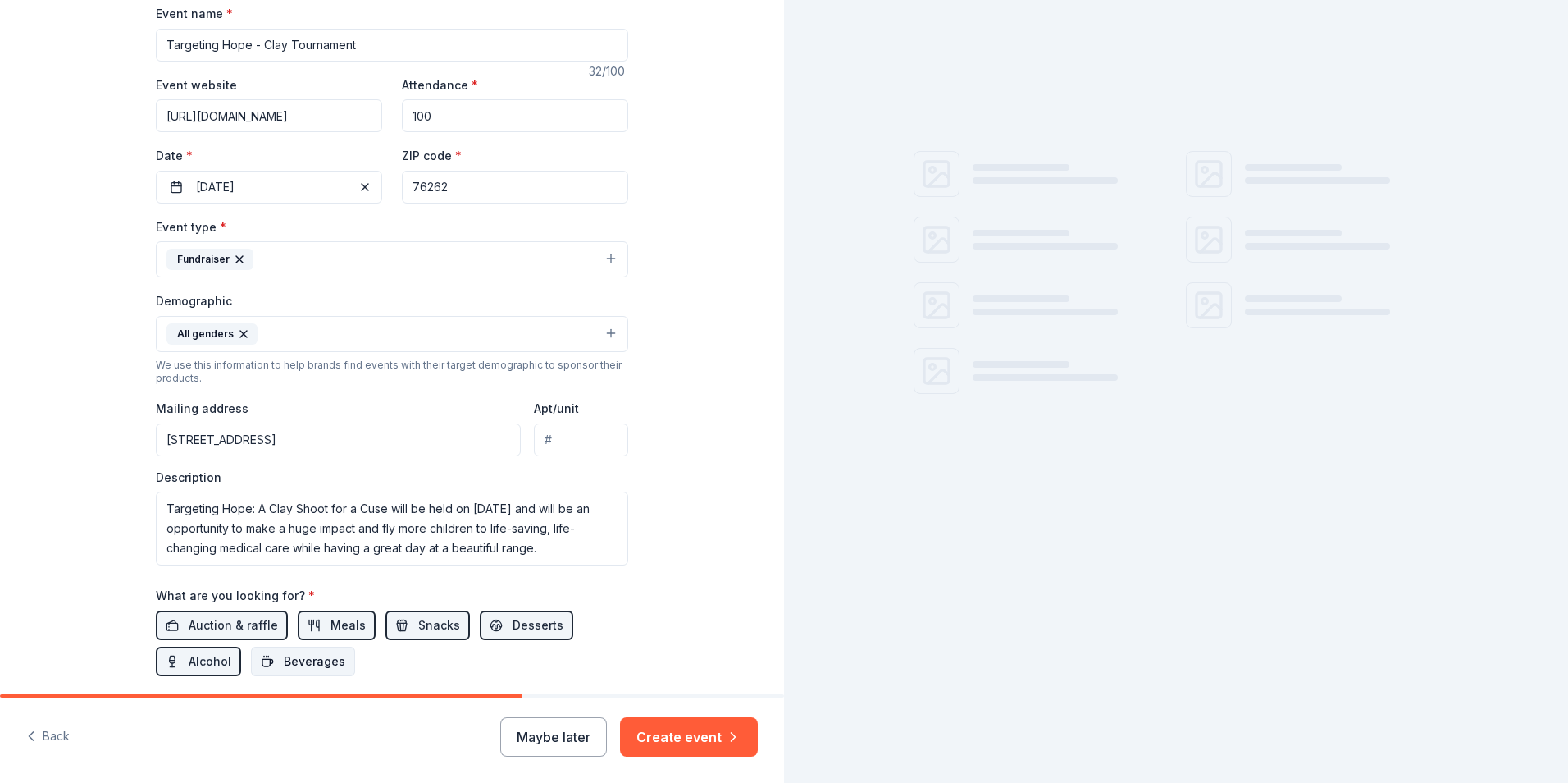
click at [288, 663] on span "Beverages" at bounding box center [314, 661] width 61 height 20
click at [659, 740] on button "Create event" at bounding box center [689, 736] width 138 height 39
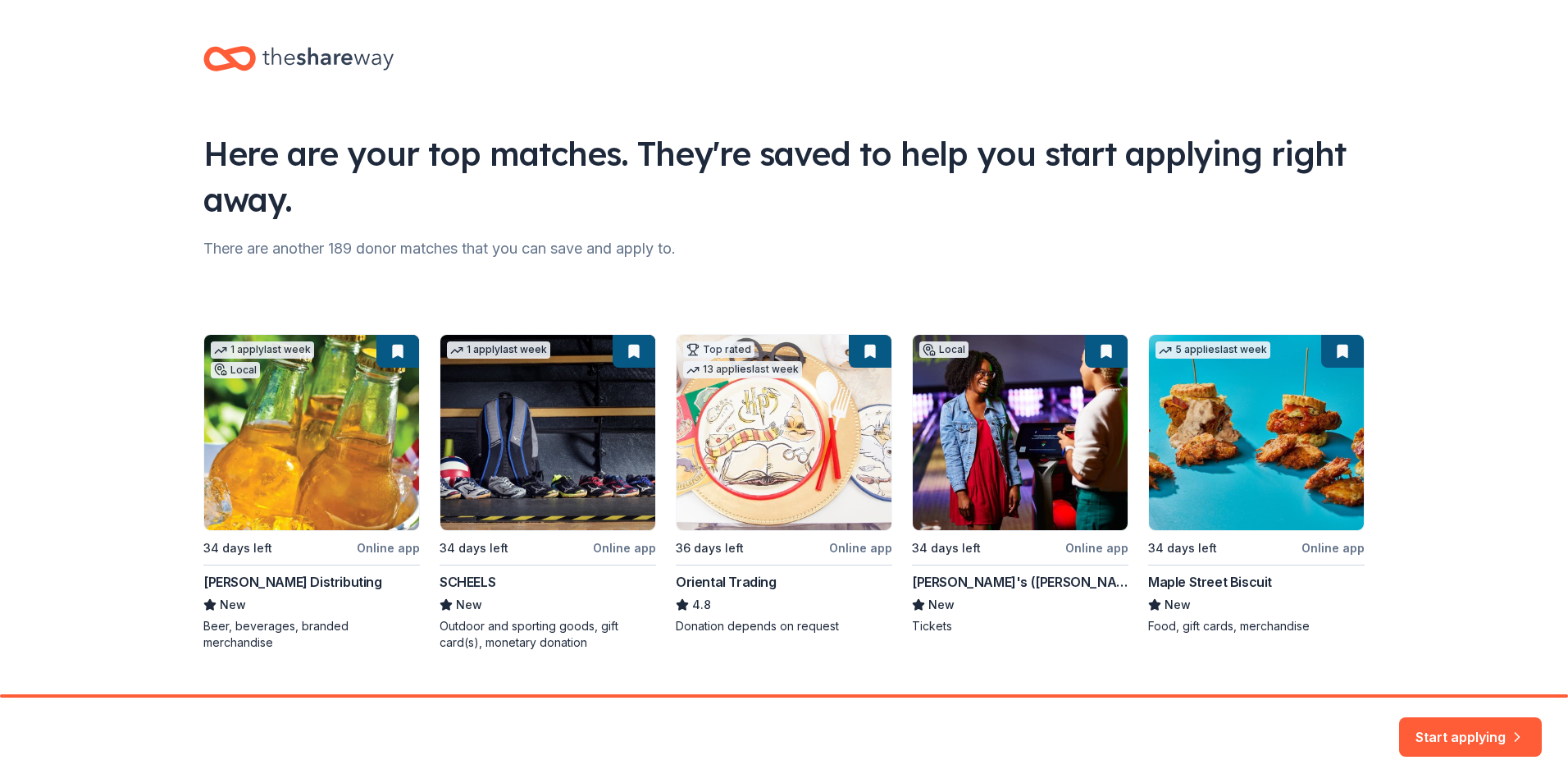
scroll to position [35, 0]
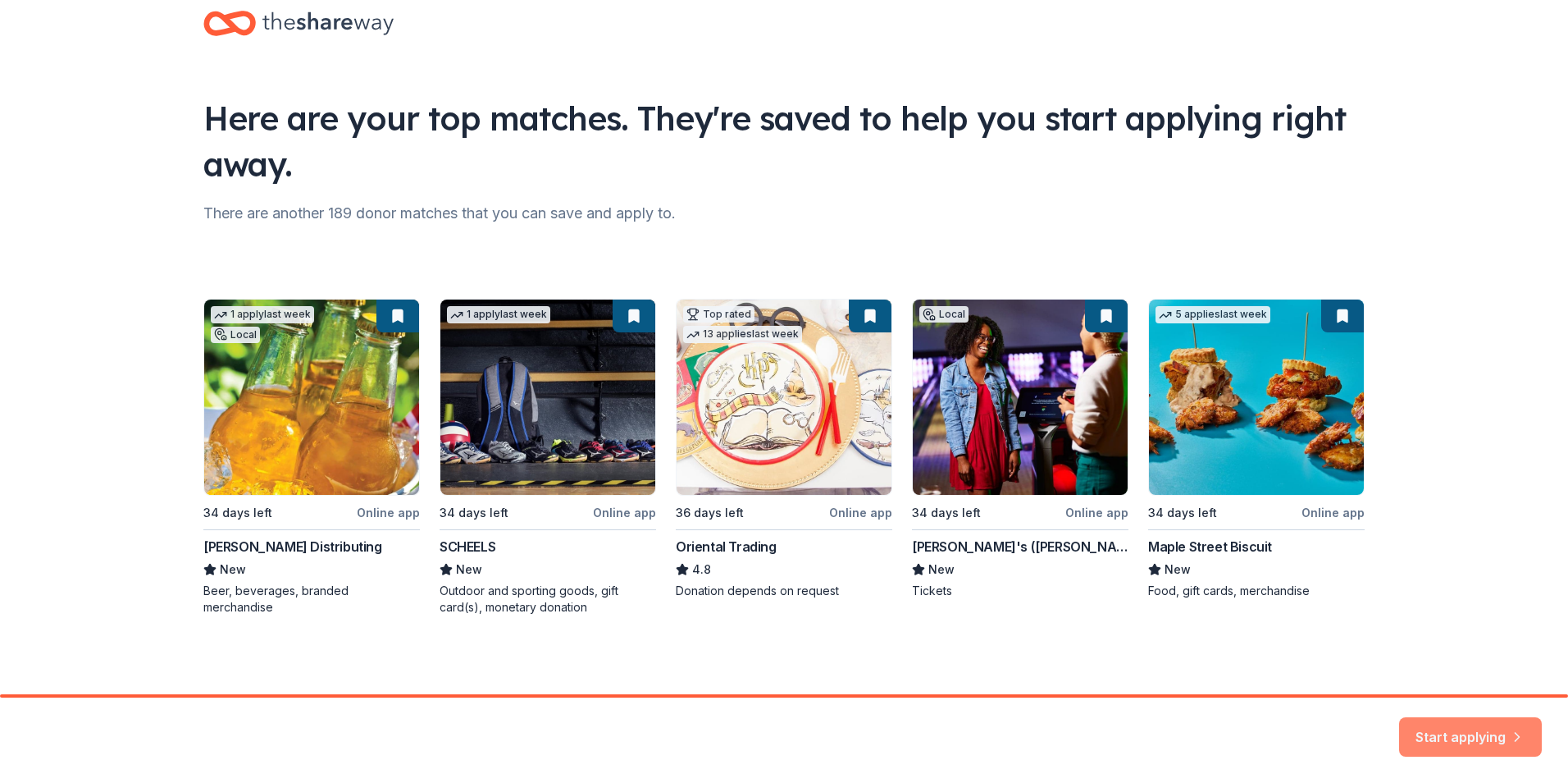
click at [1452, 728] on button "Start applying" at bounding box center [1470, 734] width 143 height 39
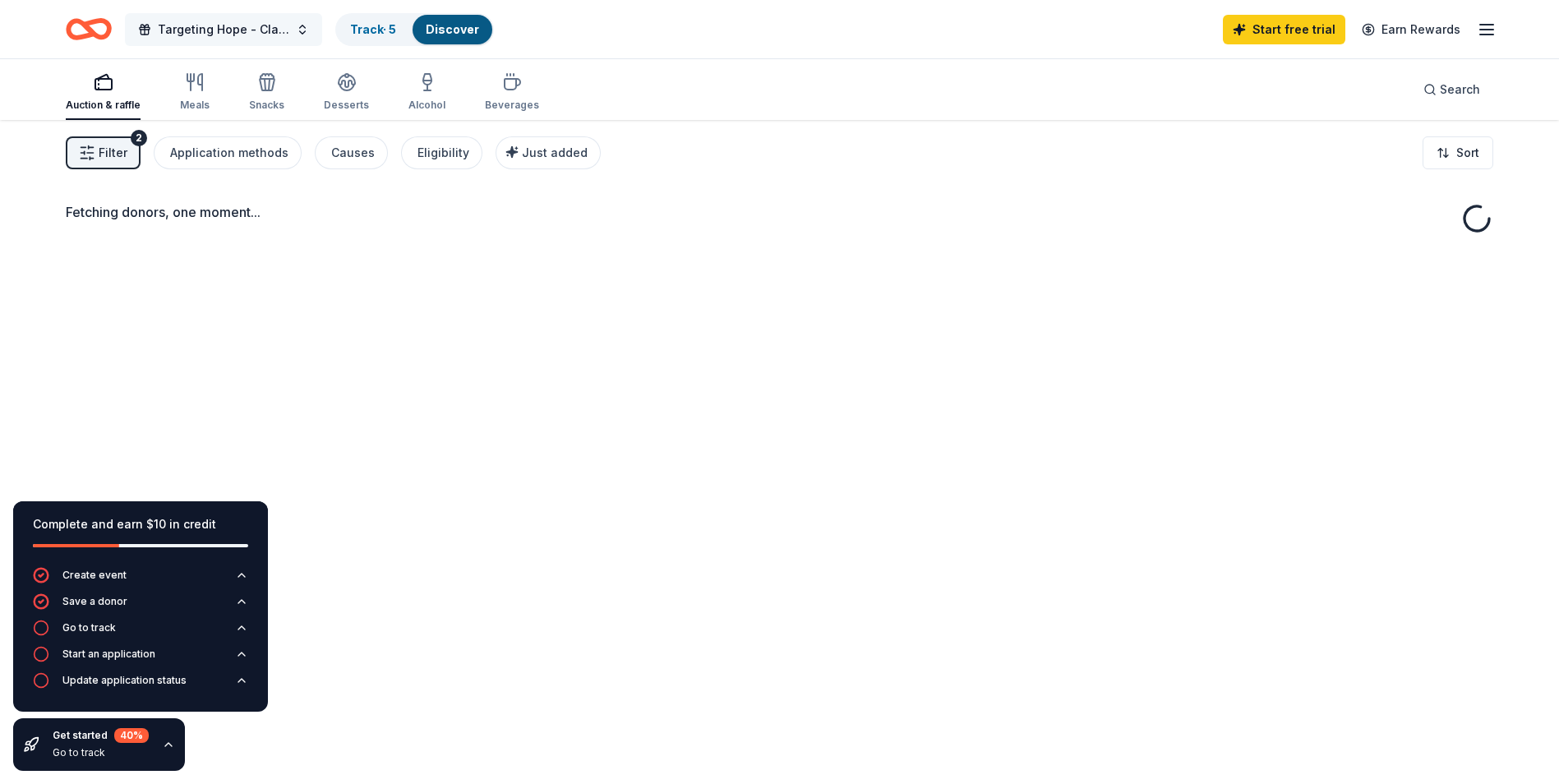
click at [272, 26] on span "Targeting Hope - Clay Tournament" at bounding box center [223, 30] width 131 height 20
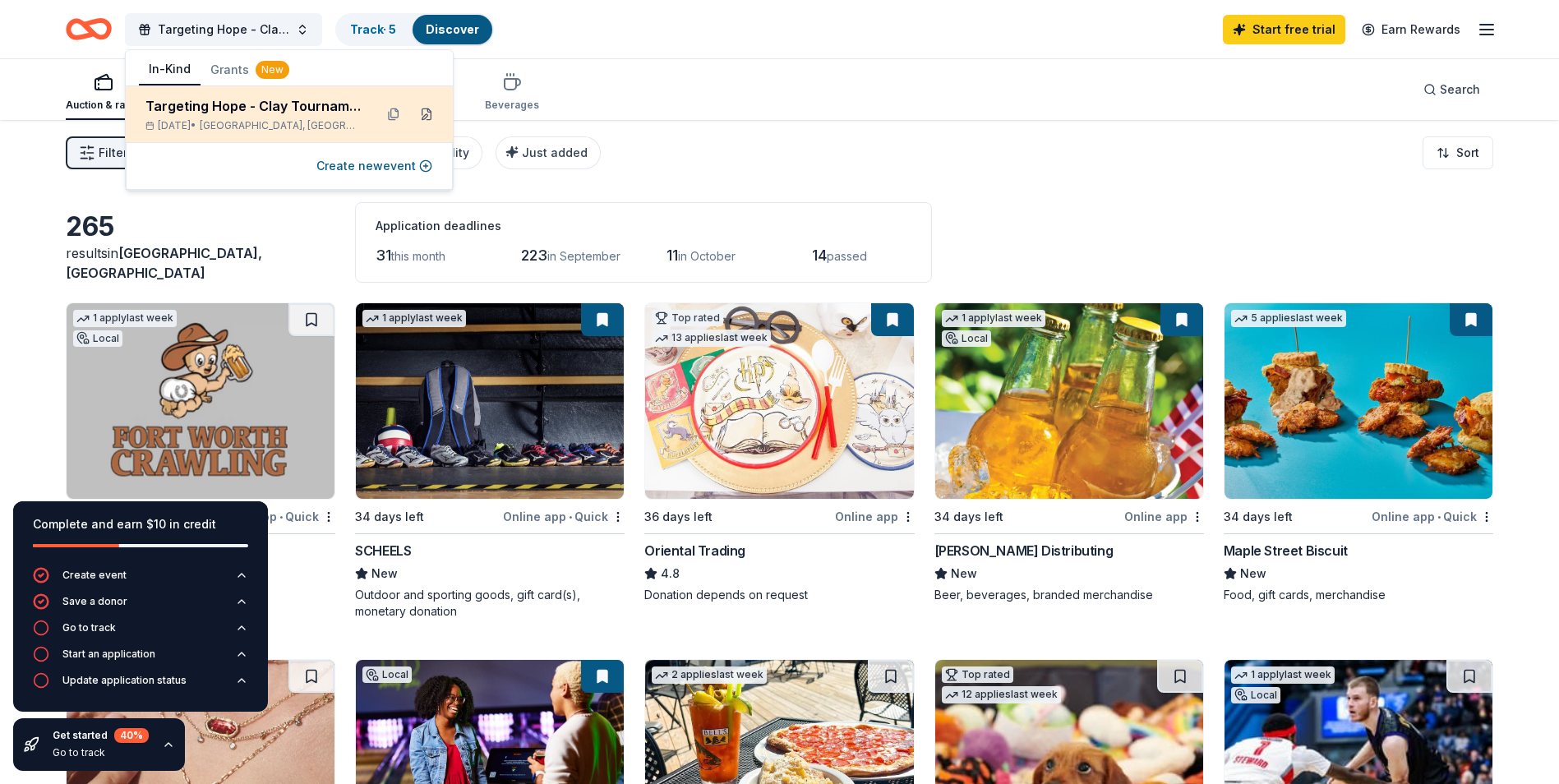
click at [432, 113] on button at bounding box center [427, 114] width 26 height 26
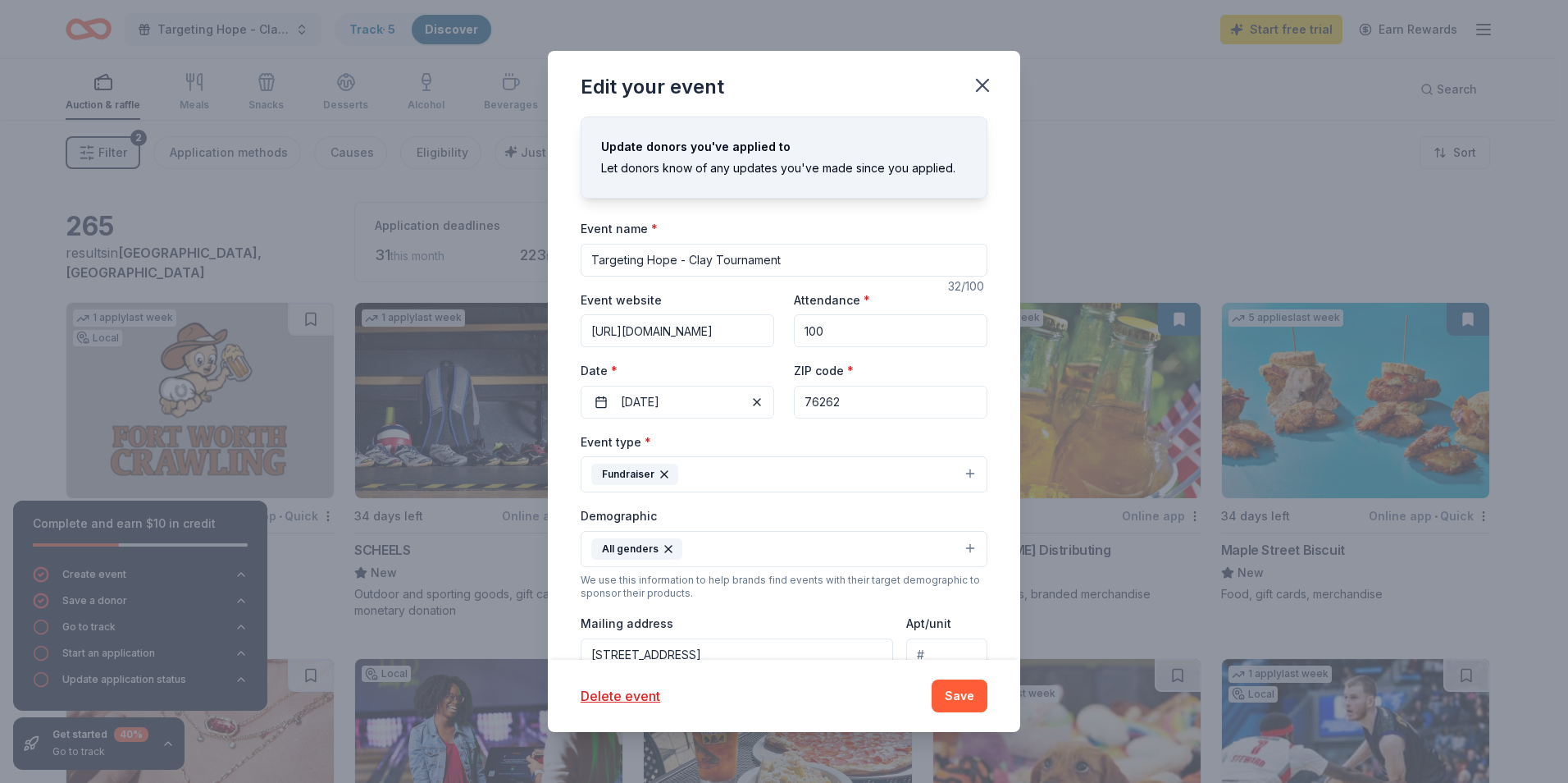
click at [724, 251] on input "Targeting Hope - Clay Tournament" at bounding box center [784, 260] width 407 height 33
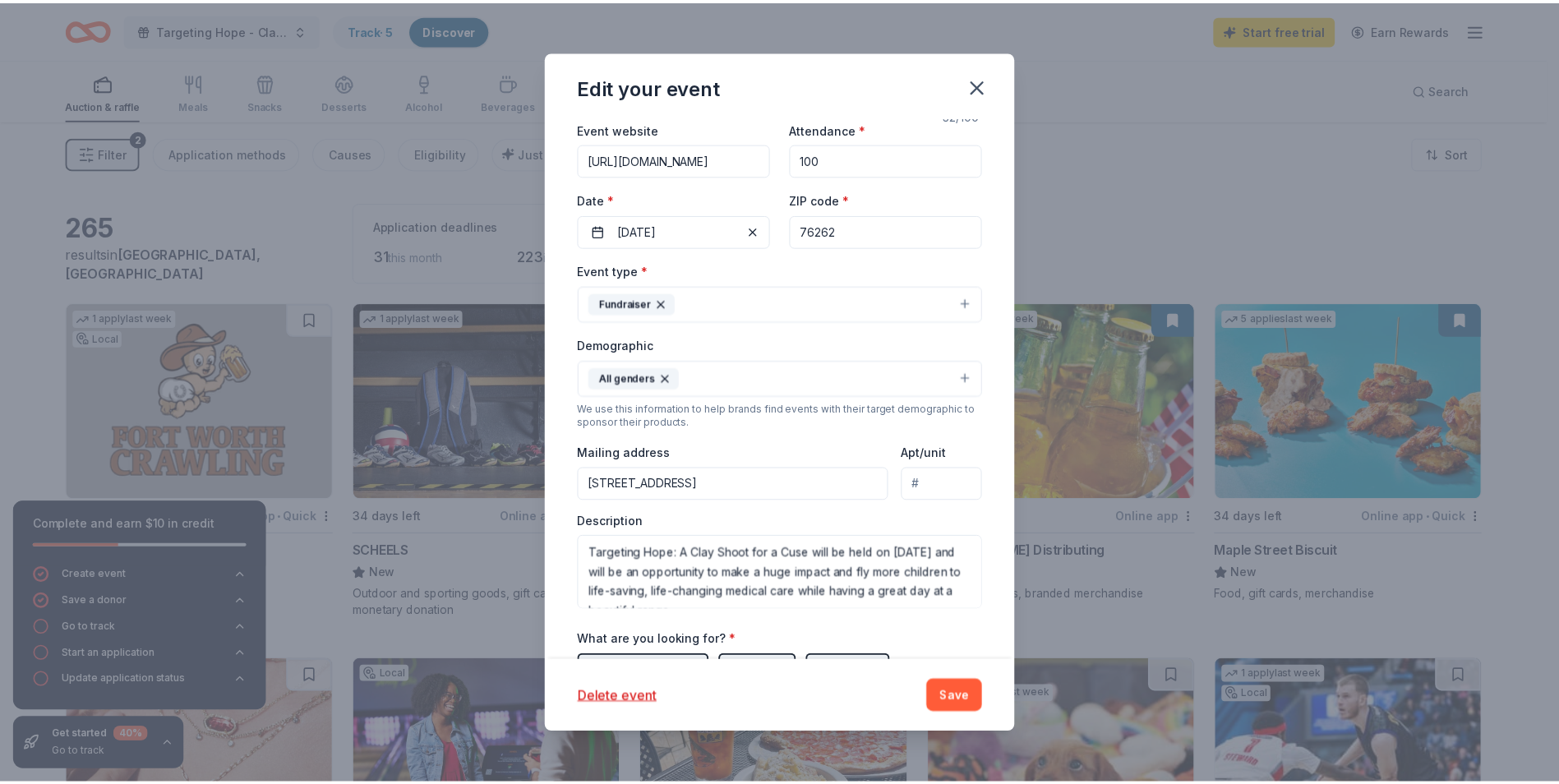
scroll to position [175, 0]
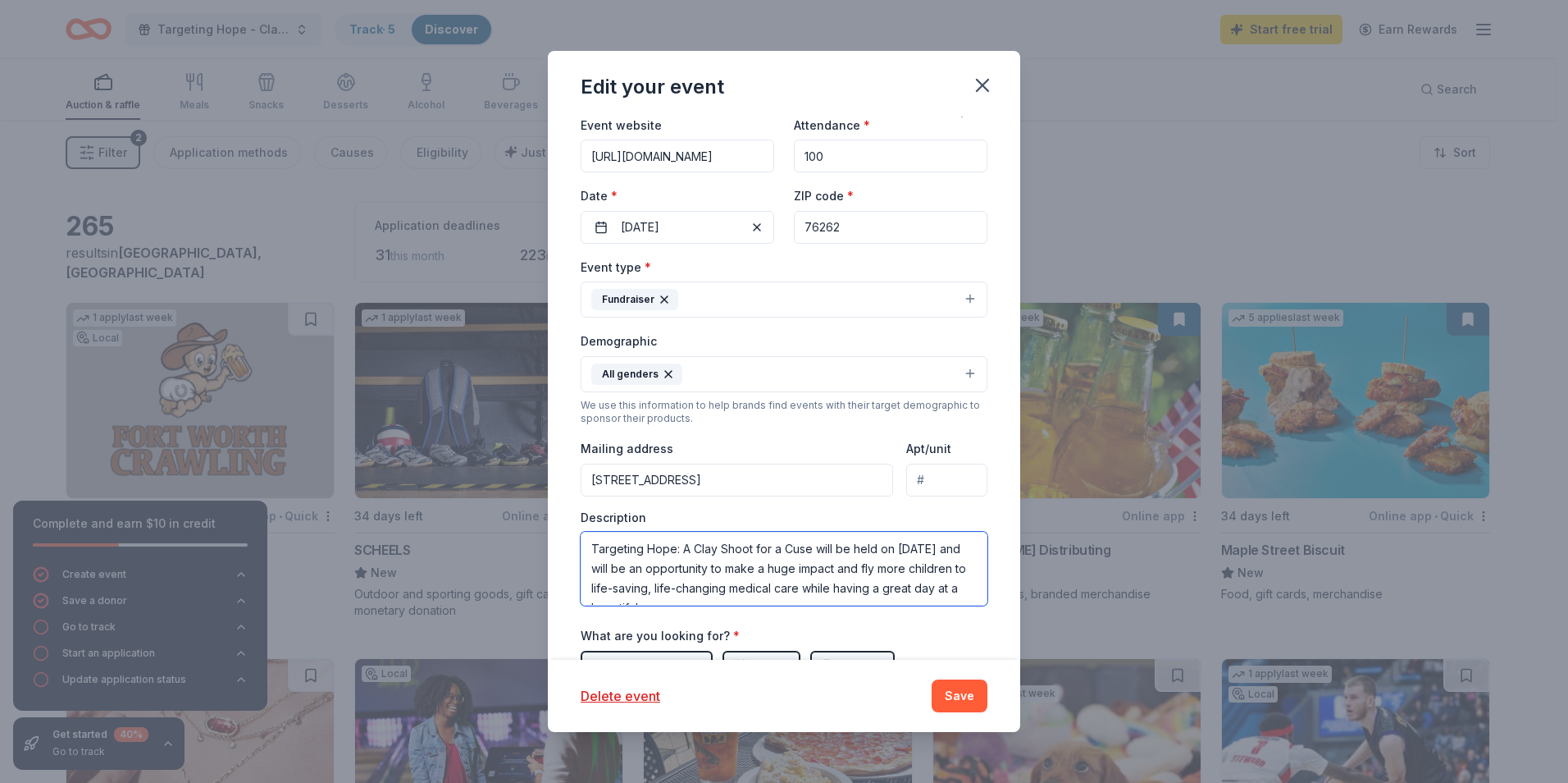
click at [787, 553] on textarea "Targeting Hope: A Clay Shoot for a Cuse will be held on [DATE] and will be an o…" at bounding box center [784, 568] width 407 height 74
type textarea "Targeting Hope: A Clay Shoot for a Cause will be held on [DATE] and will be an …"
click at [955, 689] on button "Save" at bounding box center [960, 696] width 56 height 33
